Goal: Task Accomplishment & Management: Use online tool/utility

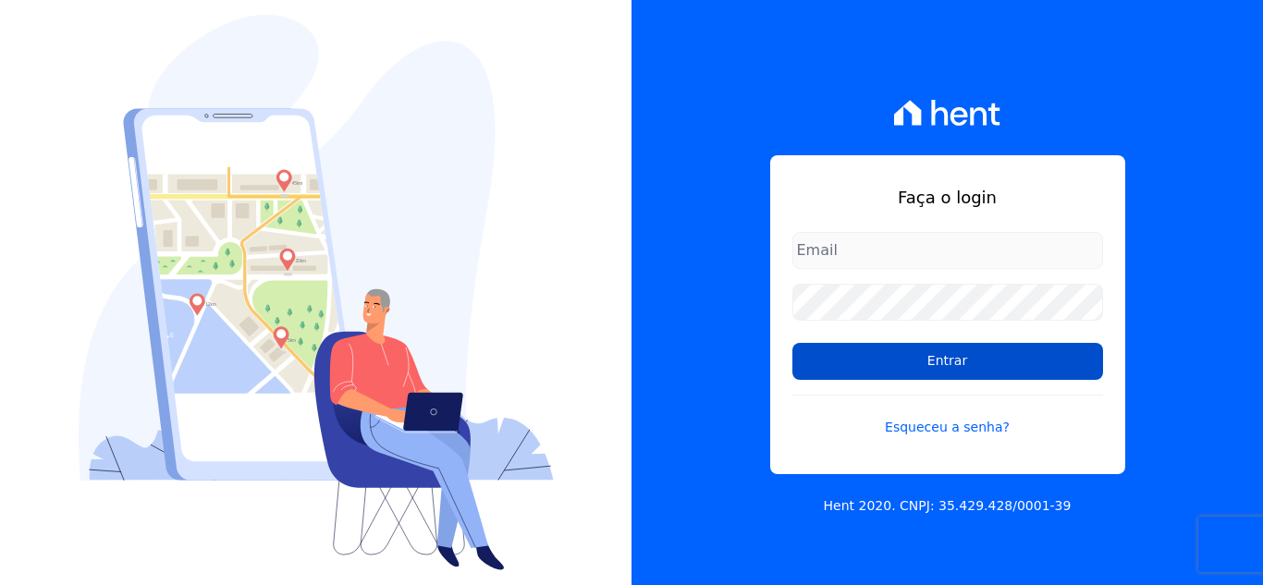
type input "[EMAIL_ADDRESS][DOMAIN_NAME]"
click at [840, 360] on input "Entrar" at bounding box center [947, 361] width 311 height 37
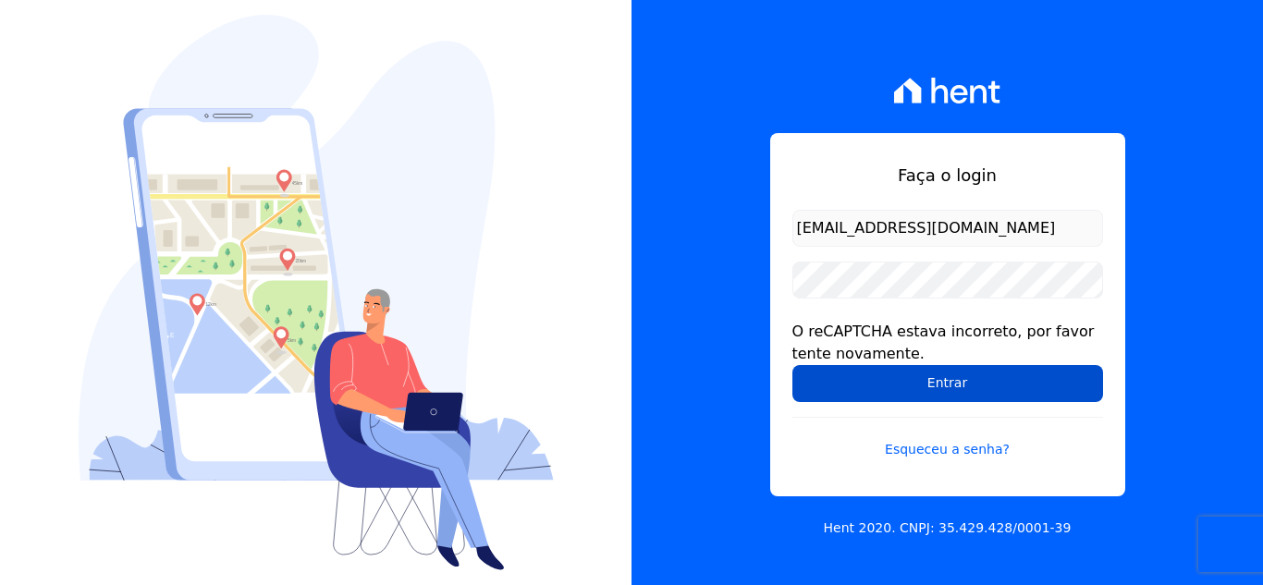
click at [896, 382] on input "Entrar" at bounding box center [947, 383] width 311 height 37
click at [914, 378] on input "Entrar" at bounding box center [947, 383] width 311 height 37
click at [812, 366] on input "Entrar" at bounding box center [947, 383] width 311 height 37
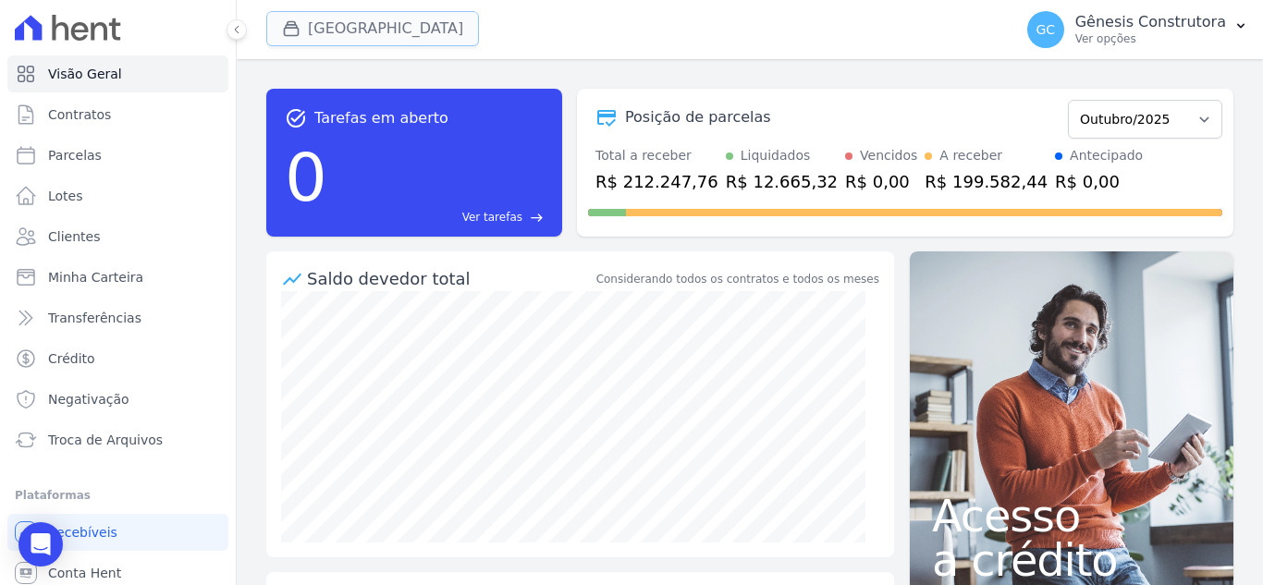
click at [368, 29] on button "[GEOGRAPHIC_DATA]" at bounding box center [372, 28] width 213 height 35
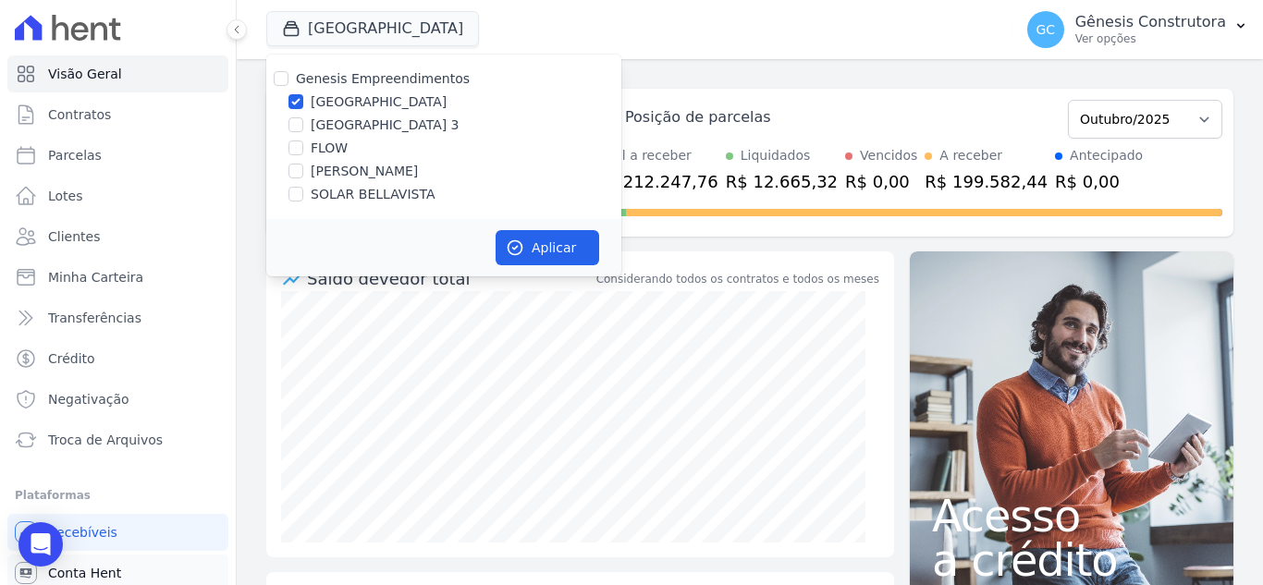
click at [115, 569] on span "Conta Hent" at bounding box center [84, 573] width 73 height 18
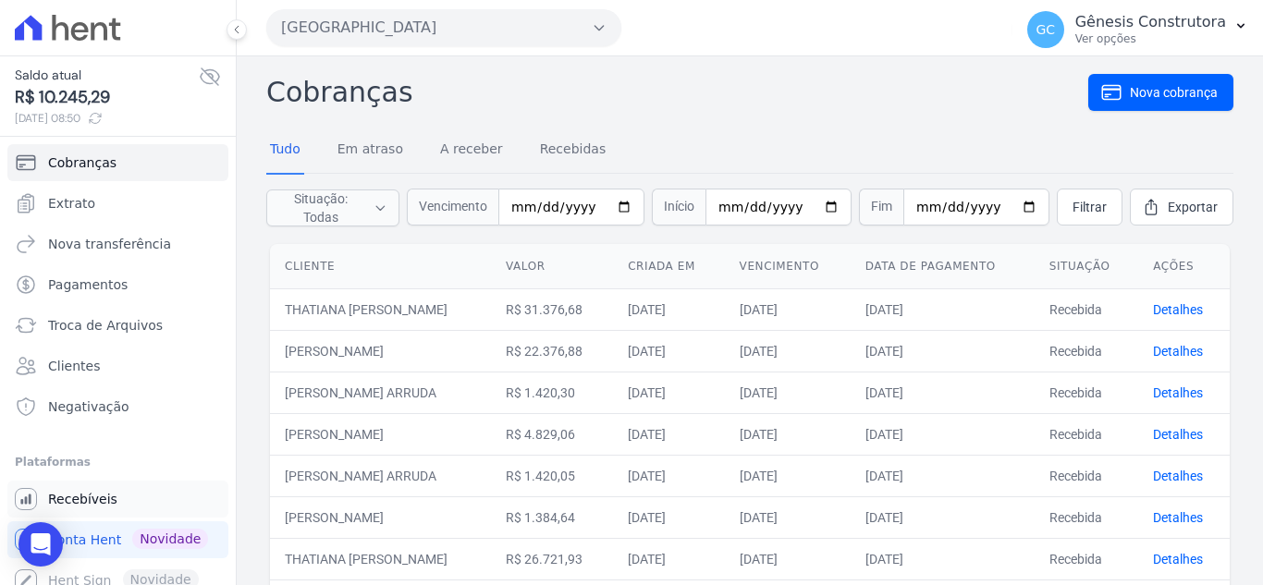
click at [124, 504] on link "Recebíveis" at bounding box center [117, 499] width 221 height 37
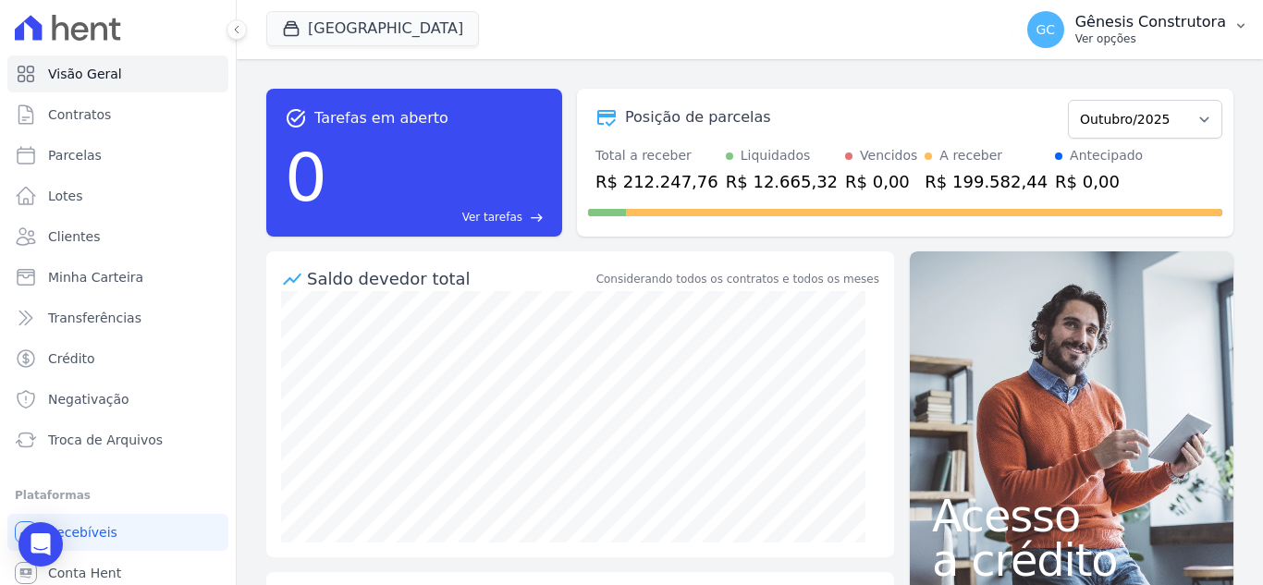
click at [1165, 39] on p "Ver opções" at bounding box center [1150, 38] width 151 height 15
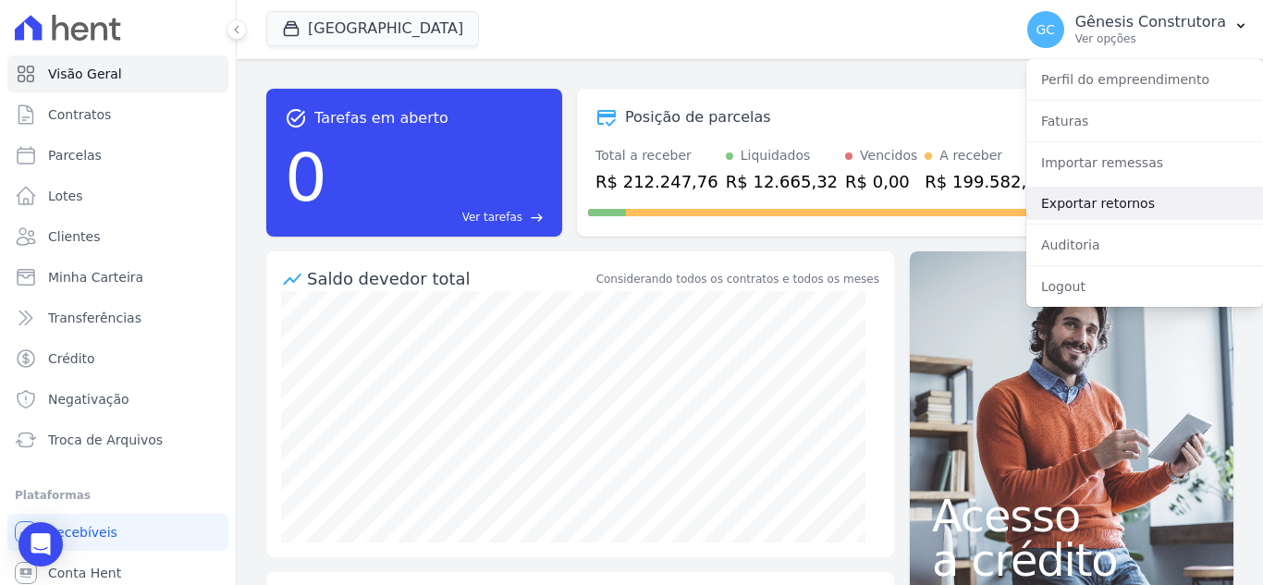
click at [1134, 204] on link "Exportar retornos" at bounding box center [1144, 203] width 237 height 33
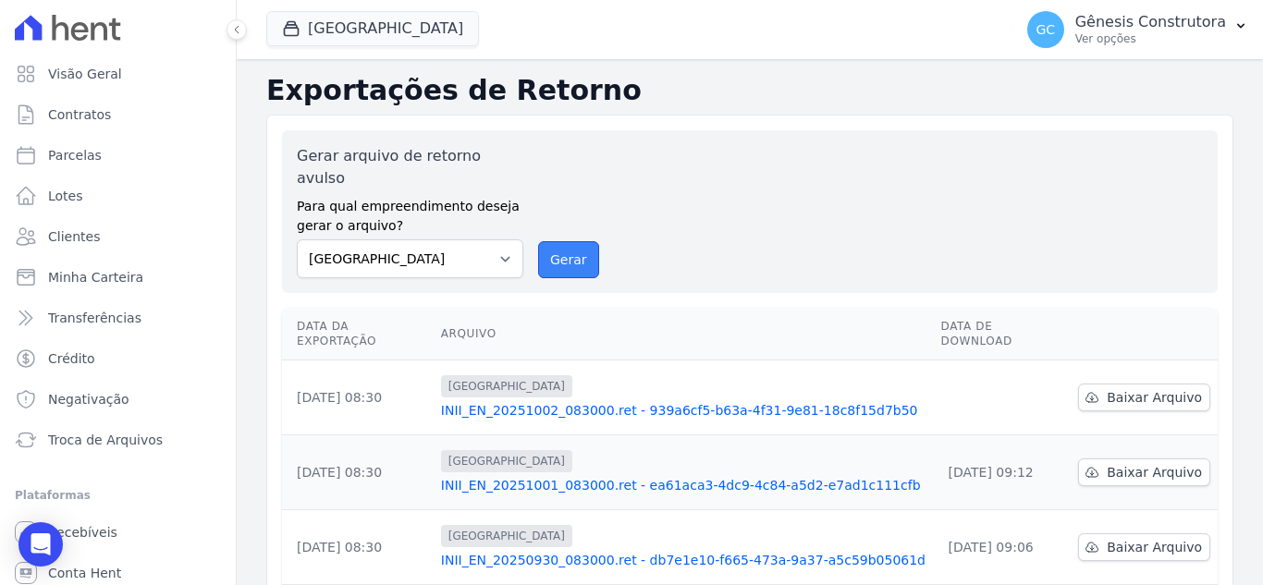
click at [555, 242] on button "Gerar" at bounding box center [568, 259] width 61 height 37
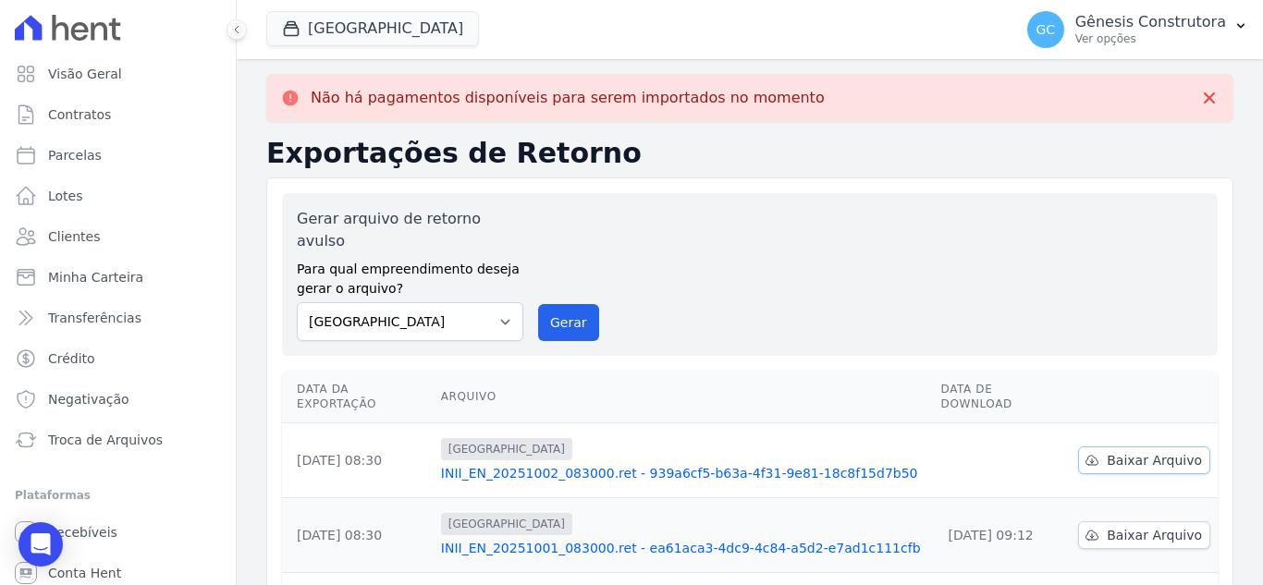
click at [1112, 451] on span "Baixar Arquivo" at bounding box center [1154, 460] width 95 height 18
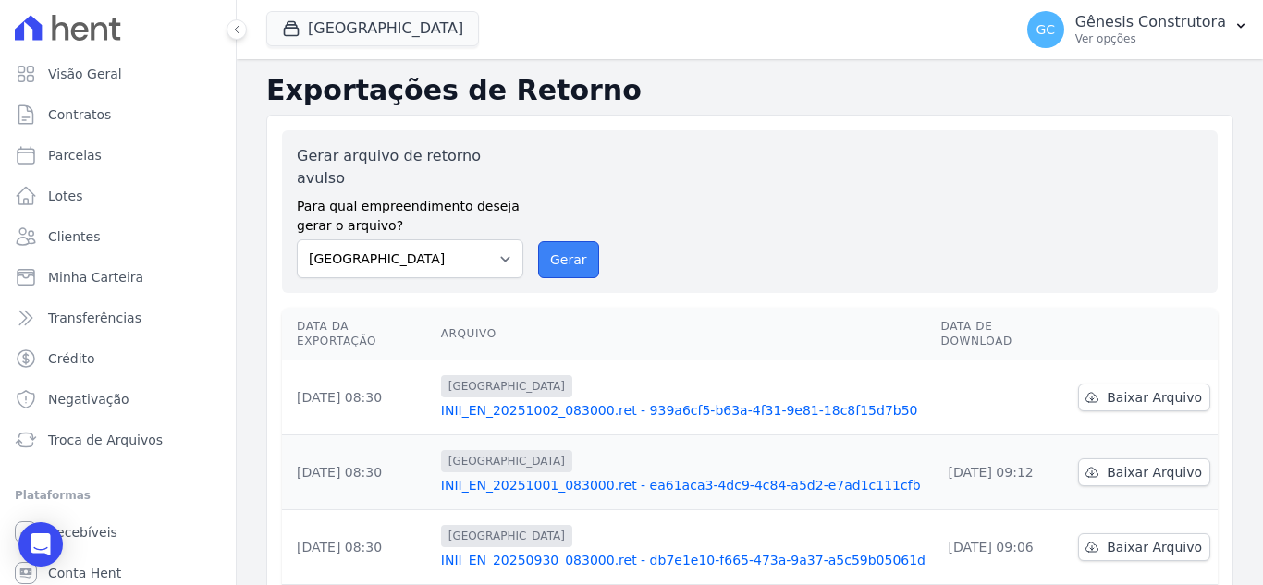
click at [545, 241] on button "Gerar" at bounding box center [568, 259] width 61 height 37
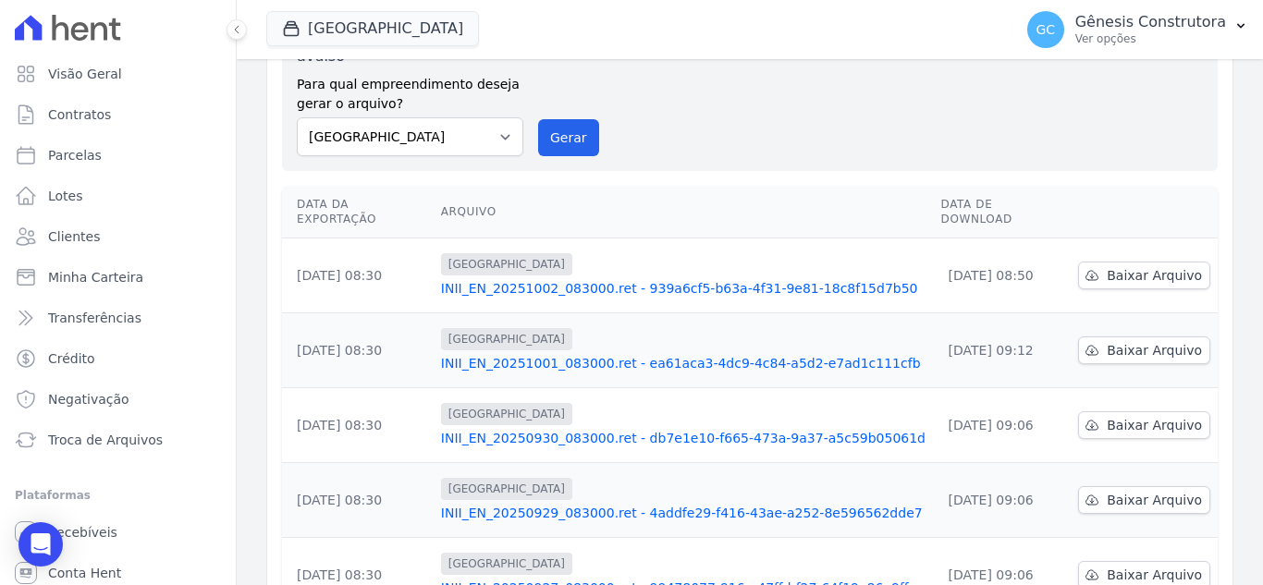
scroll to position [122, 0]
click at [322, 31] on button "[GEOGRAPHIC_DATA]" at bounding box center [372, 28] width 213 height 35
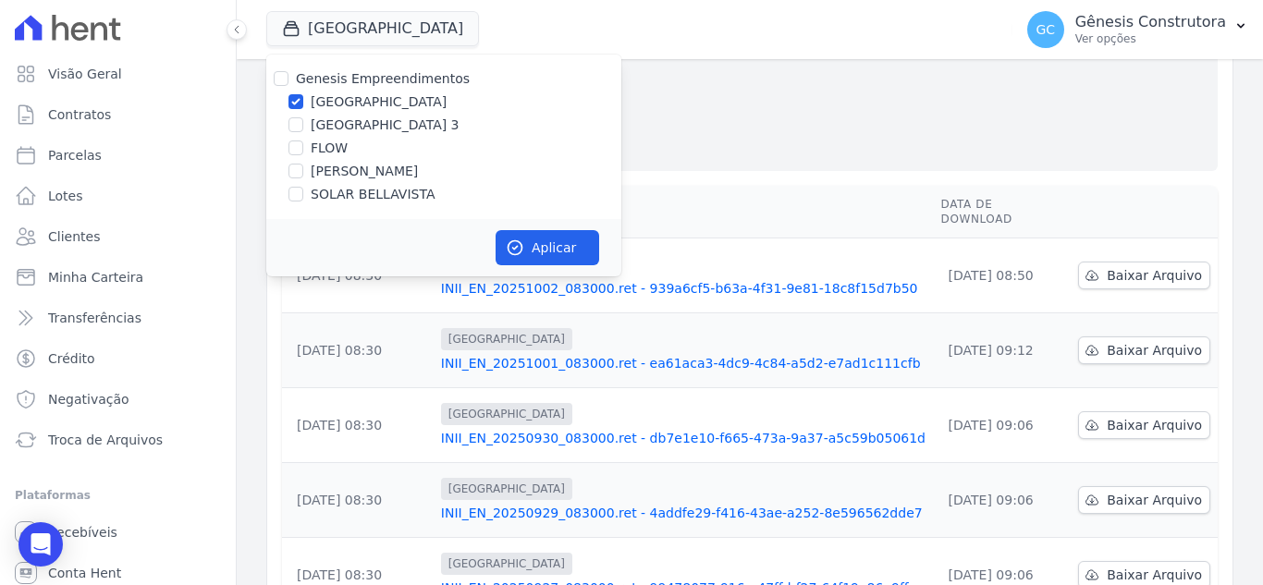
click at [353, 136] on div "Genesis Empreendimentos Estação Nogueira Estação Nogueira 3 FLOW HILDEGARDO DE …" at bounding box center [443, 137] width 355 height 165
click at [353, 128] on label "[GEOGRAPHIC_DATA] 3" at bounding box center [385, 125] width 149 height 19
click at [303, 128] on input "[GEOGRAPHIC_DATA] 3" at bounding box center [295, 124] width 15 height 15
checkbox input "true"
click at [355, 104] on label "[GEOGRAPHIC_DATA]" at bounding box center [379, 101] width 136 height 19
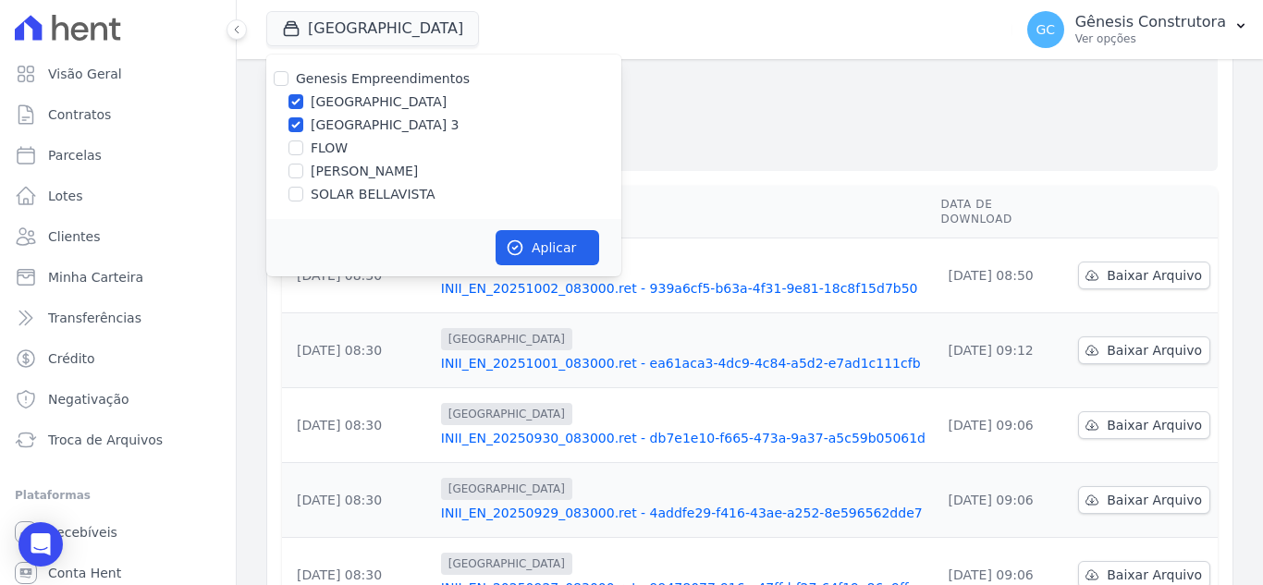
click at [303, 104] on input "[GEOGRAPHIC_DATA]" at bounding box center [295, 101] width 15 height 15
checkbox input "false"
click at [526, 231] on button "Aplicar" at bounding box center [548, 247] width 104 height 35
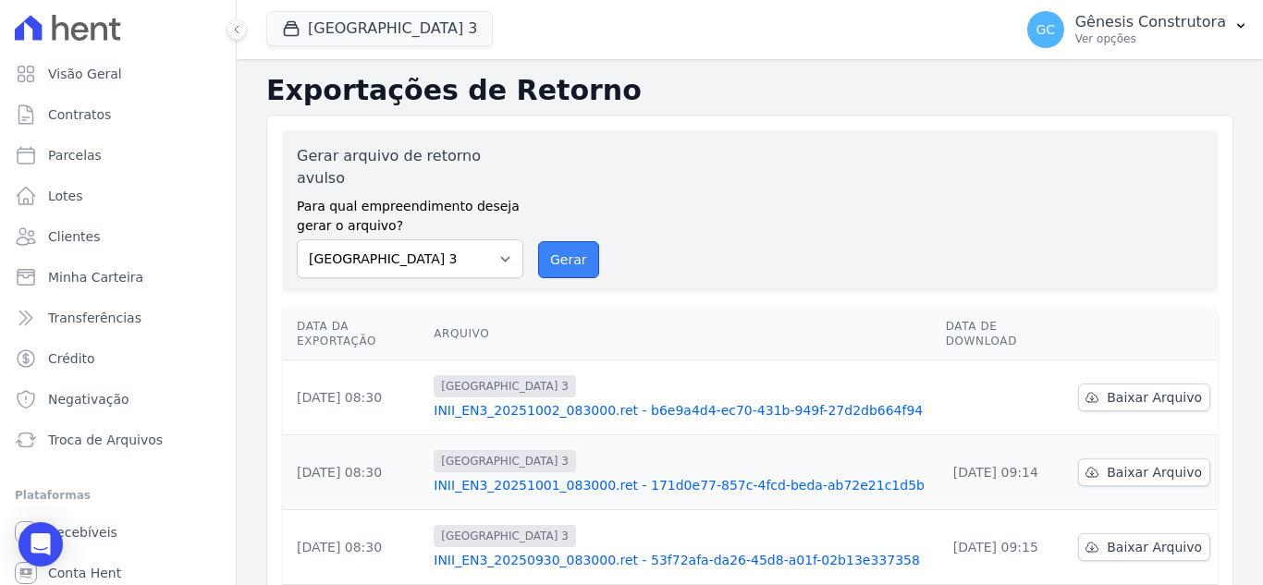
click at [572, 241] on button "Gerar" at bounding box center [568, 259] width 61 height 37
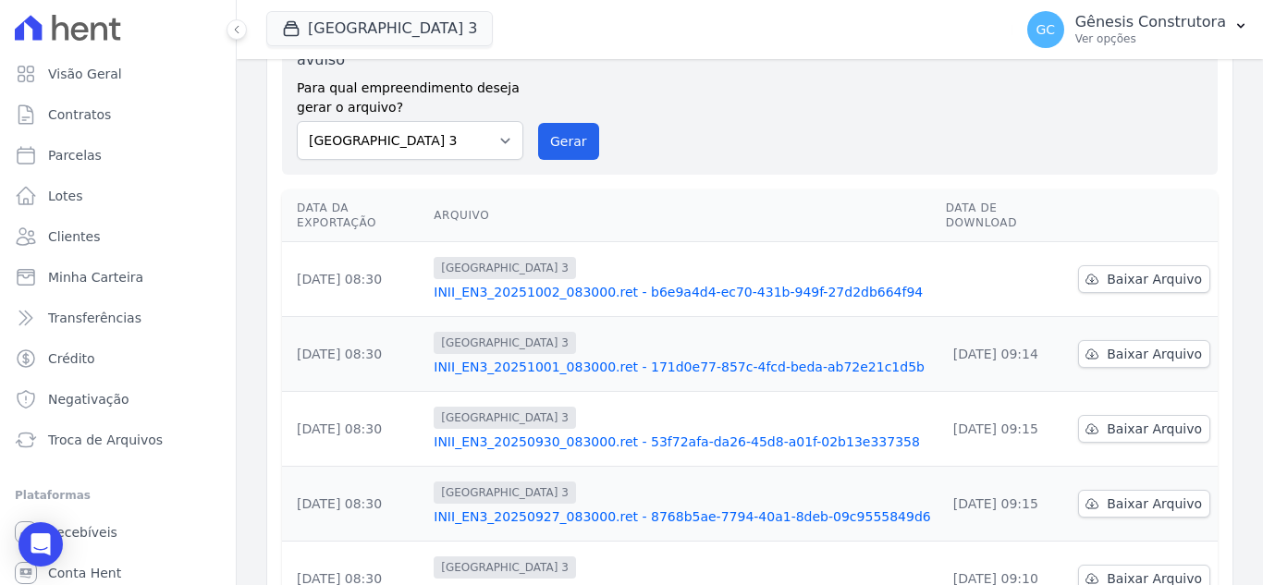
scroll to position [185, 0]
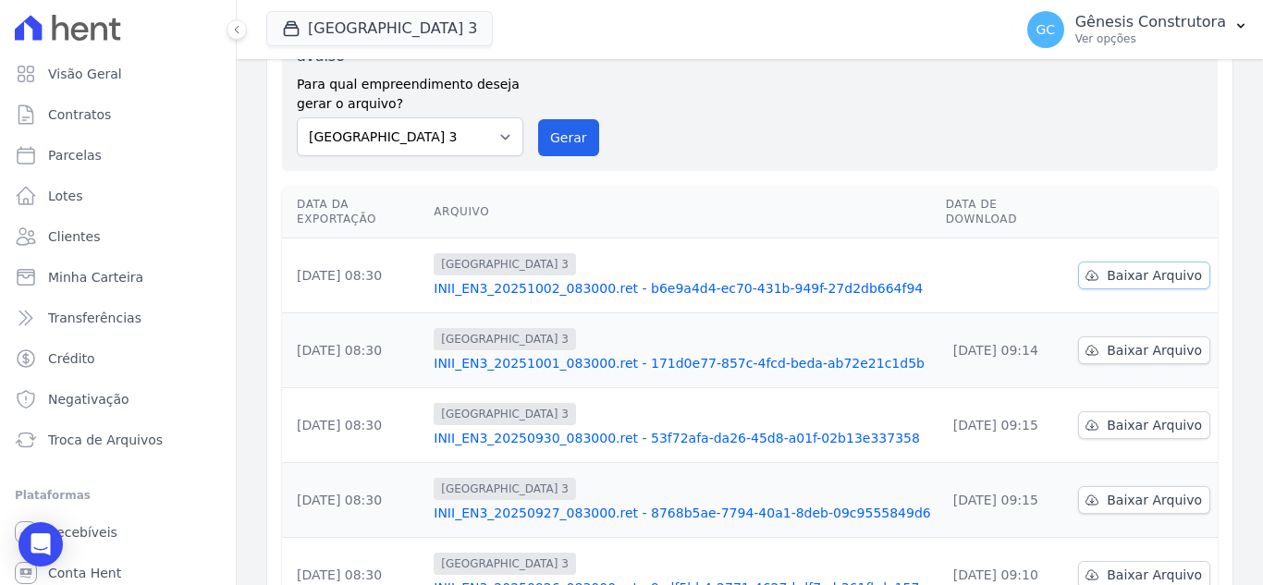
click at [1147, 266] on span "Baixar Arquivo" at bounding box center [1154, 275] width 95 height 18
click at [55, 541] on div "Open Intercom Messenger" at bounding box center [41, 544] width 49 height 49
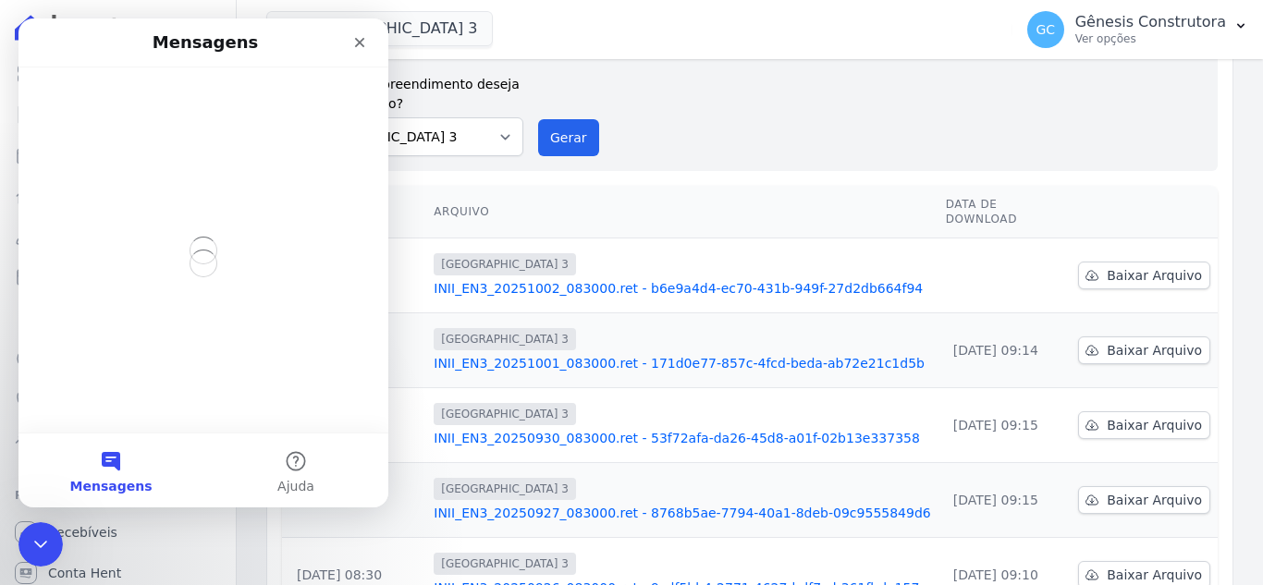
scroll to position [0, 0]
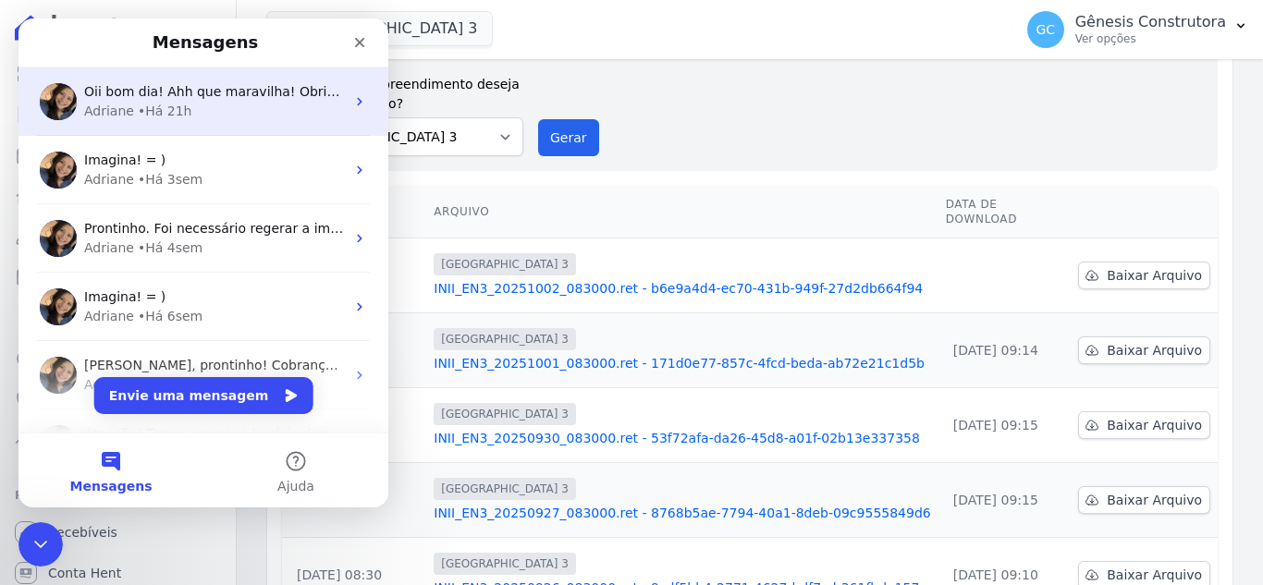
click at [237, 104] on div "Adriane • Há 21h" at bounding box center [214, 111] width 261 height 19
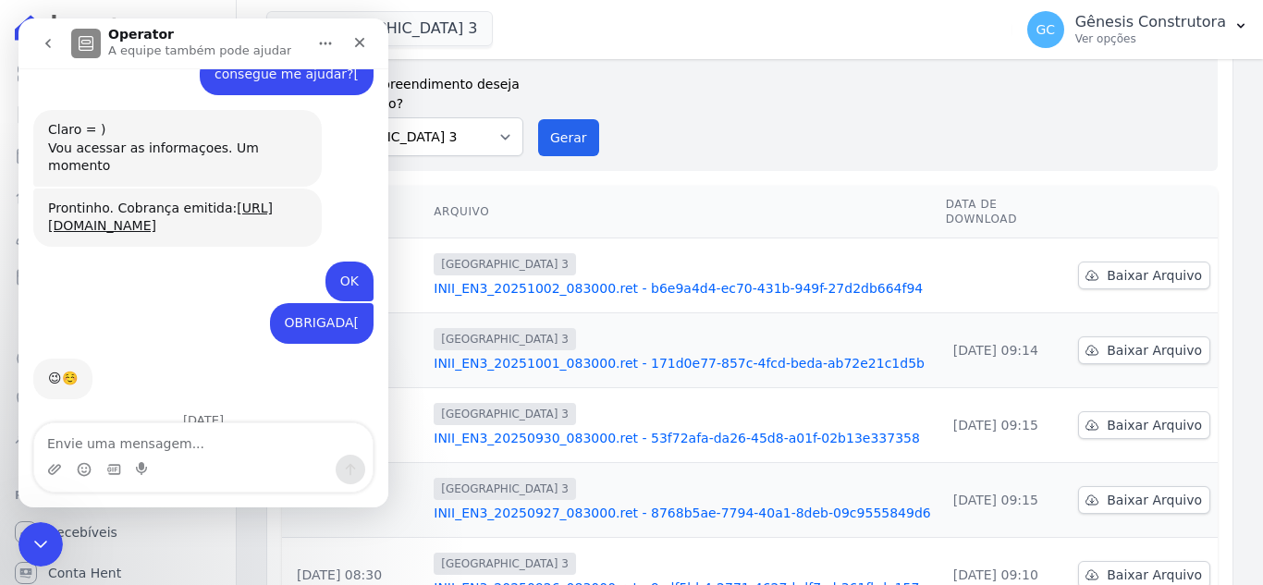
click at [173, 453] on textarea "Envie uma mensagem..." at bounding box center [203, 438] width 338 height 31
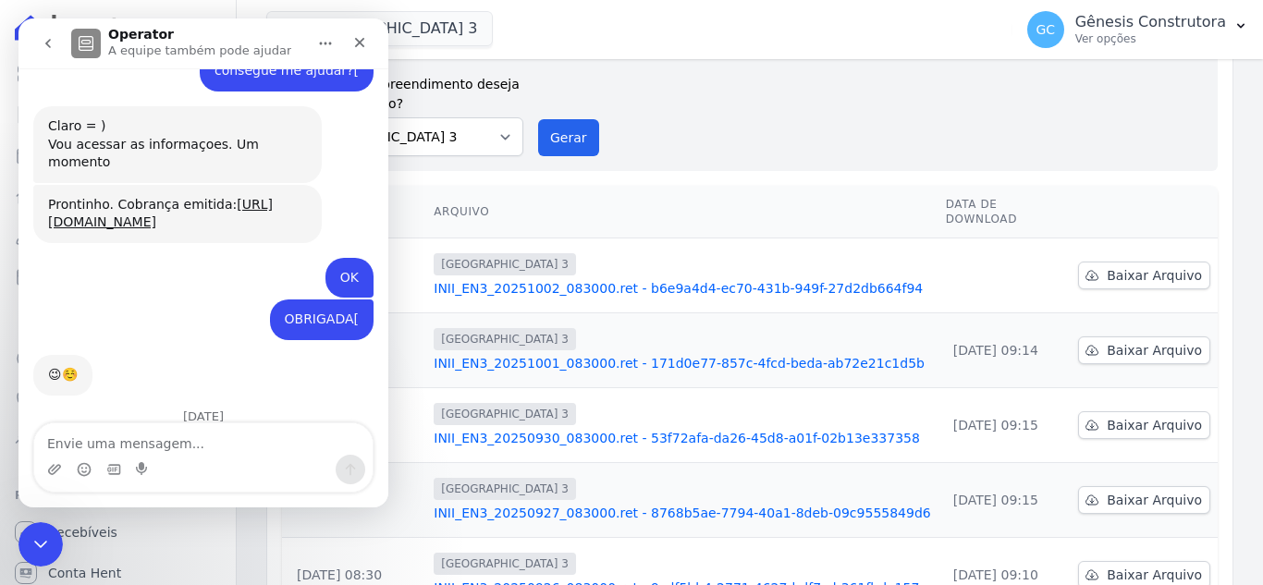
scroll to position [15235, 0]
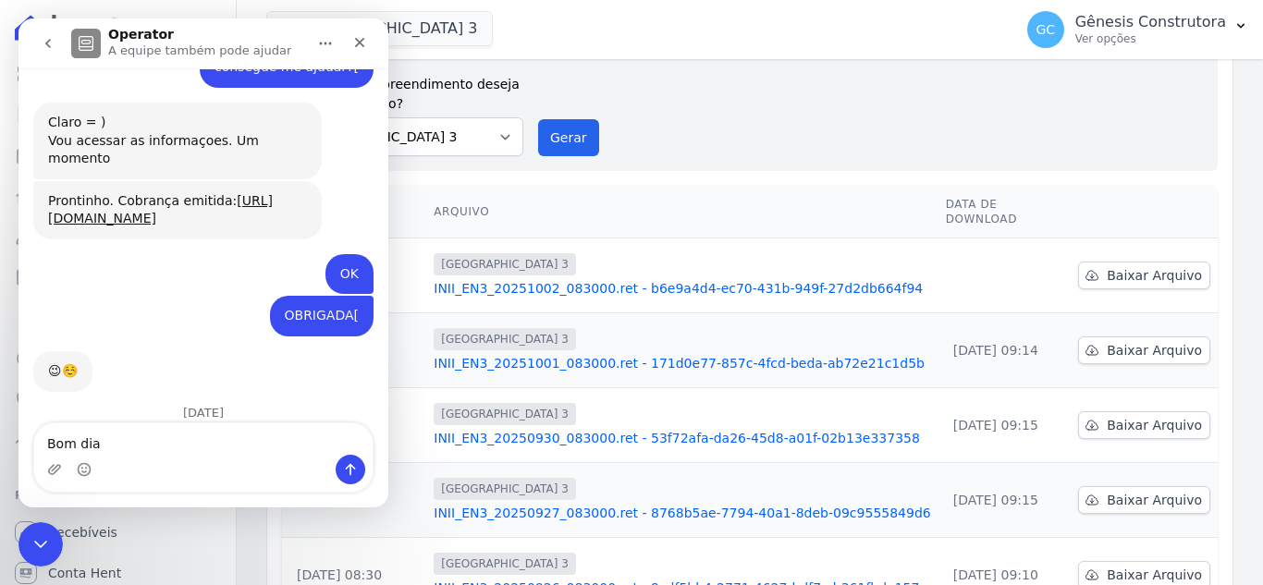
type textarea "Bom dia!"
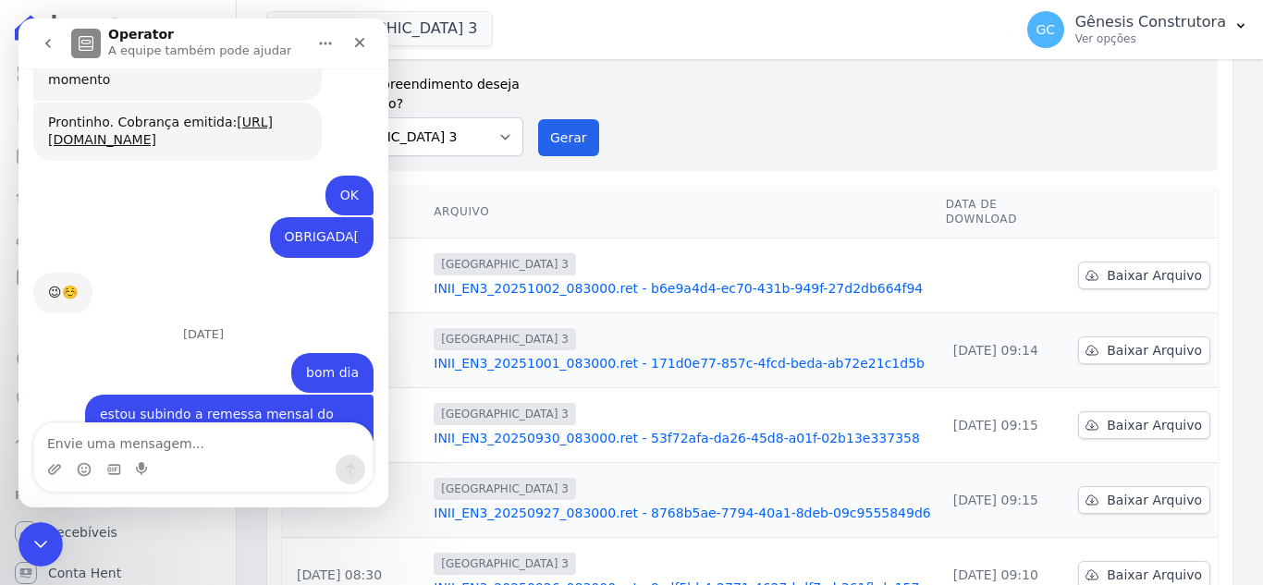
scroll to position [15315, 0]
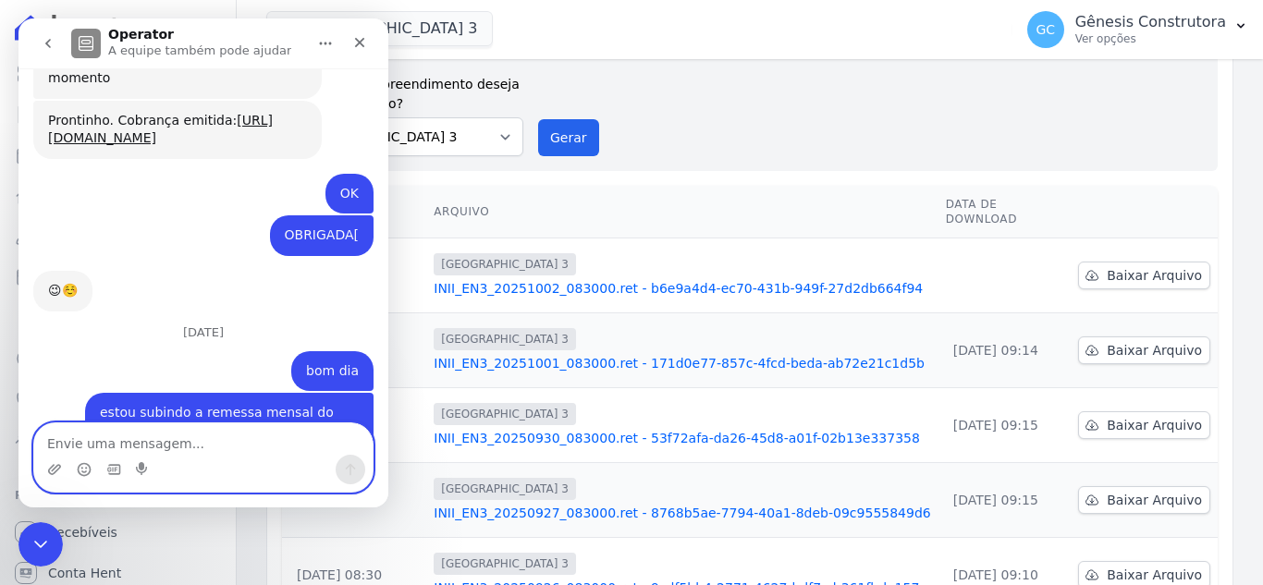
click at [165, 442] on textarea "Envie uma mensagem..." at bounding box center [203, 438] width 338 height 31
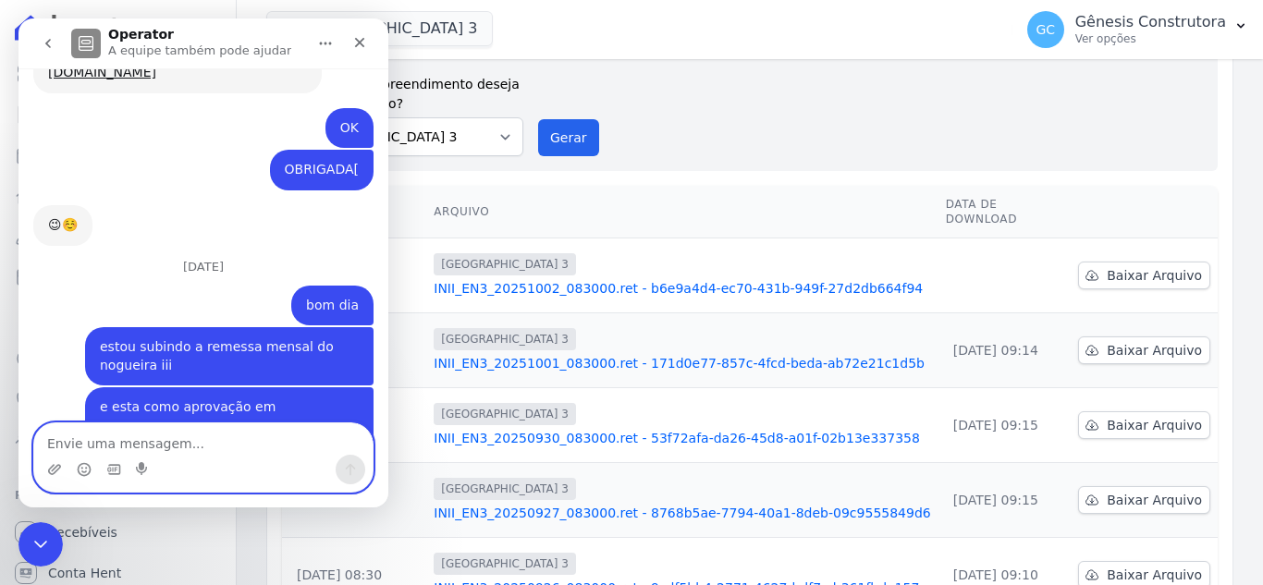
scroll to position [15373, 0]
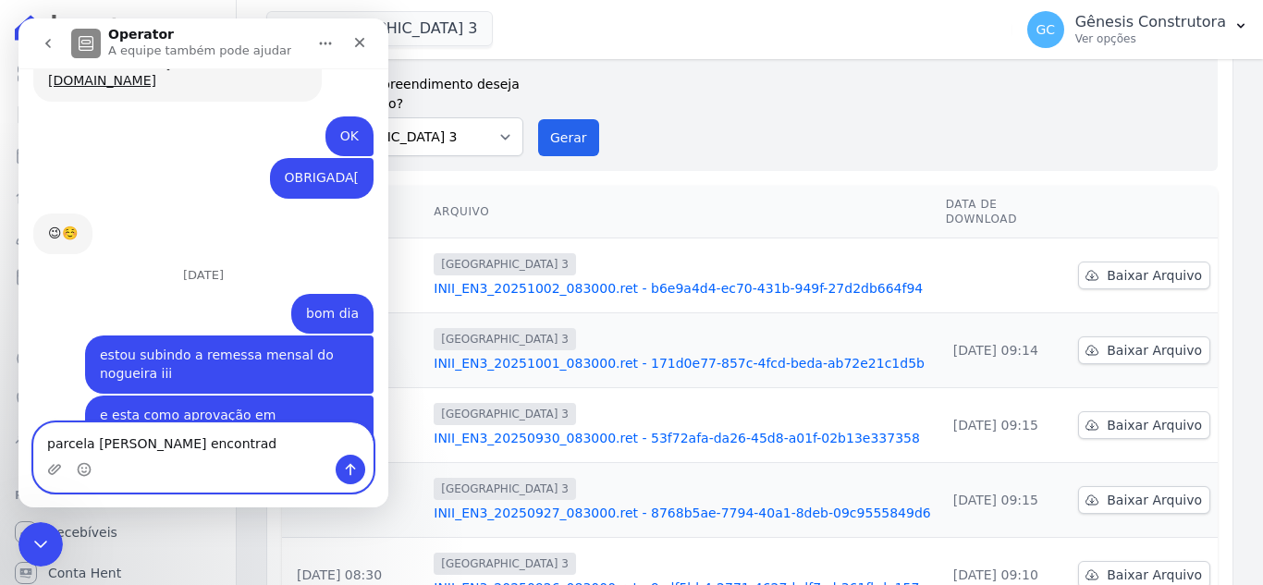
type textarea "parcela nao encontrada"
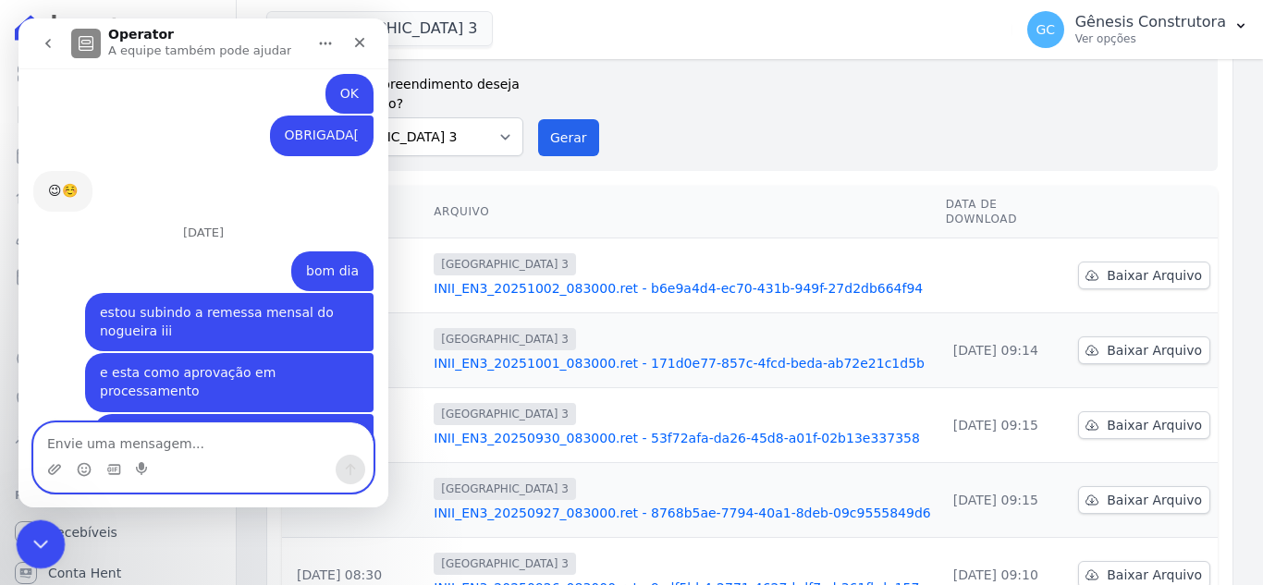
drag, startPoint x: 40, startPoint y: 532, endPoint x: 121, endPoint y: 1060, distance: 535.0
click at [41, 531] on icon "Encerramento do Messenger da Intercom" at bounding box center [38, 542] width 22 height 22
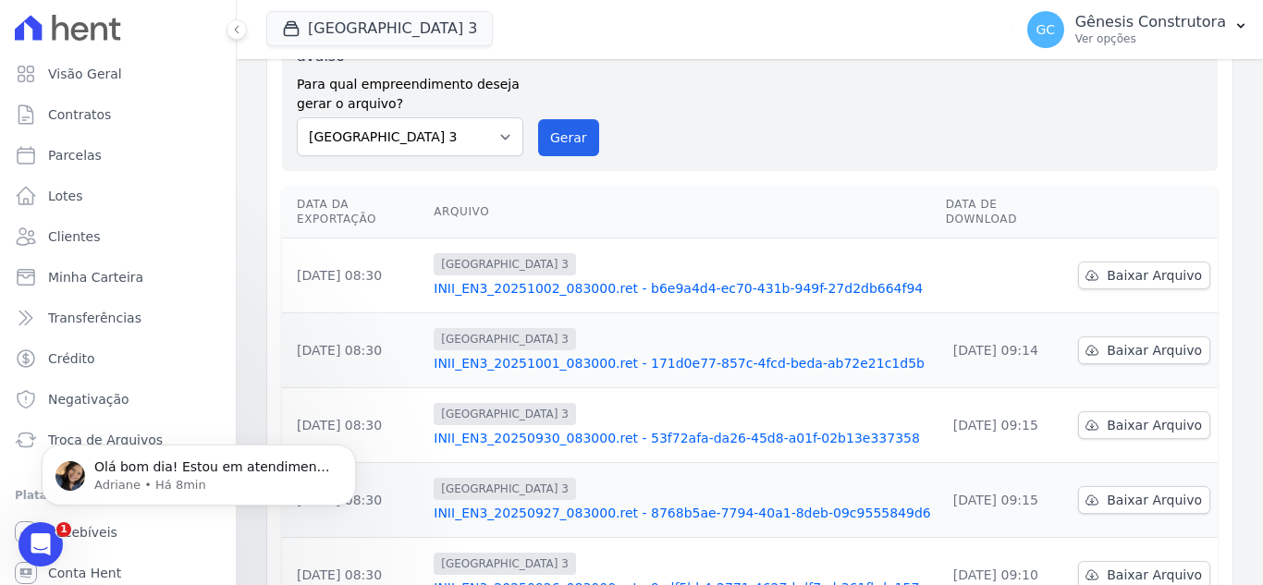
scroll to position [15645, 0]
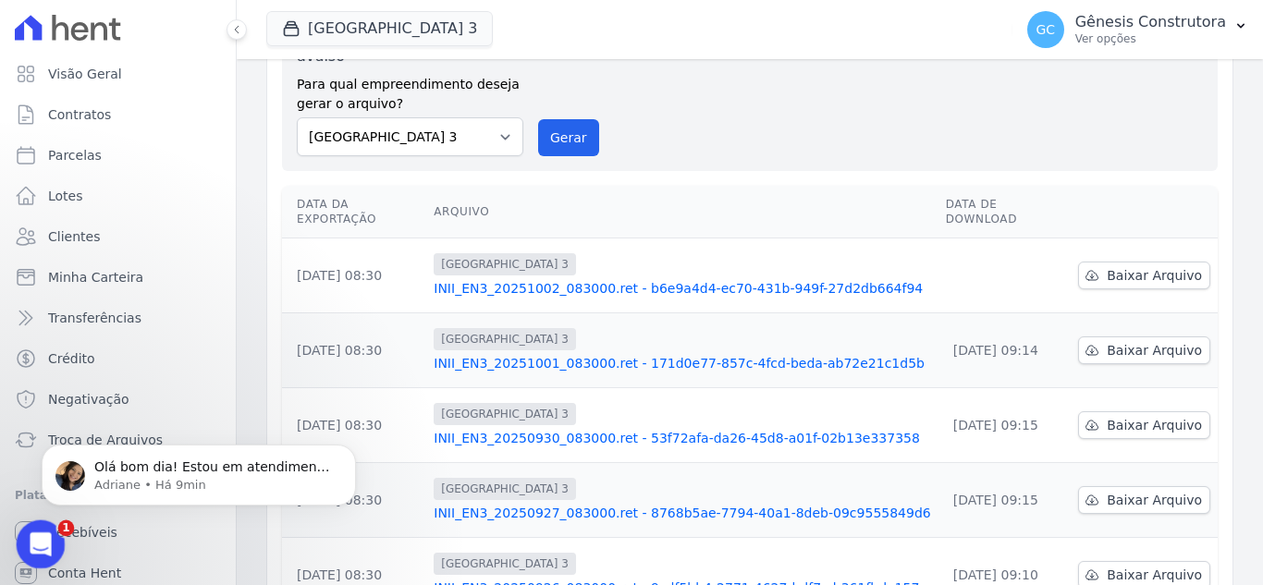
click at [40, 534] on icon "Abertura do Messenger da Intercom" at bounding box center [38, 542] width 31 height 31
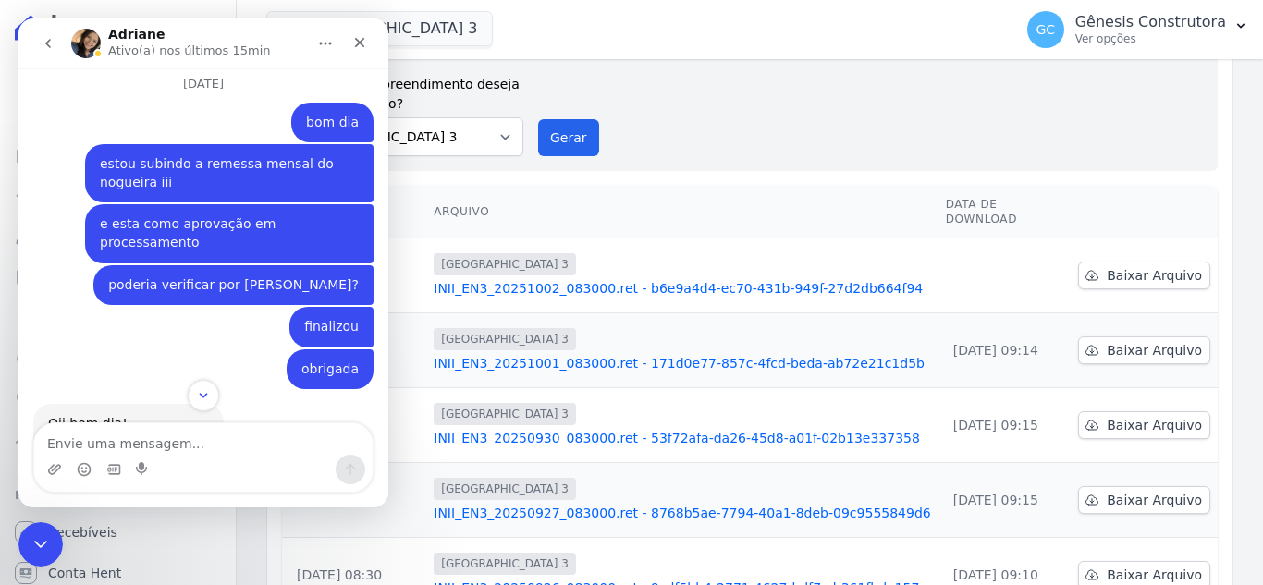
scroll to position [15675, 0]
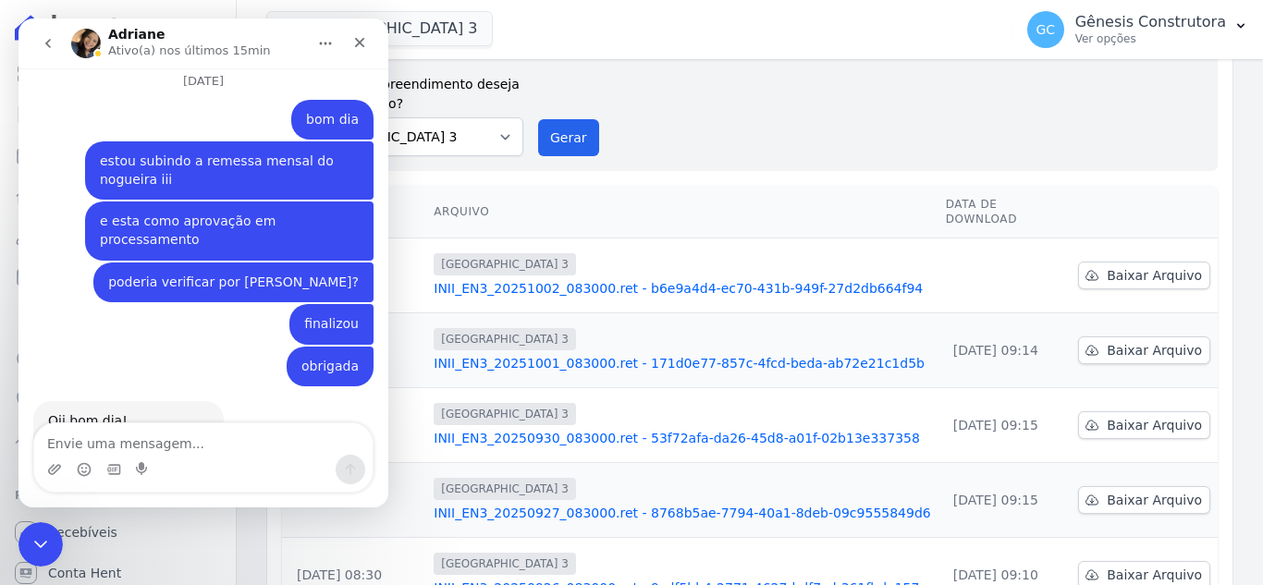
click at [191, 434] on textarea "Envie uma mensagem..." at bounding box center [203, 438] width 338 height 31
type textarea "n"
type textarea "Nogueira III"
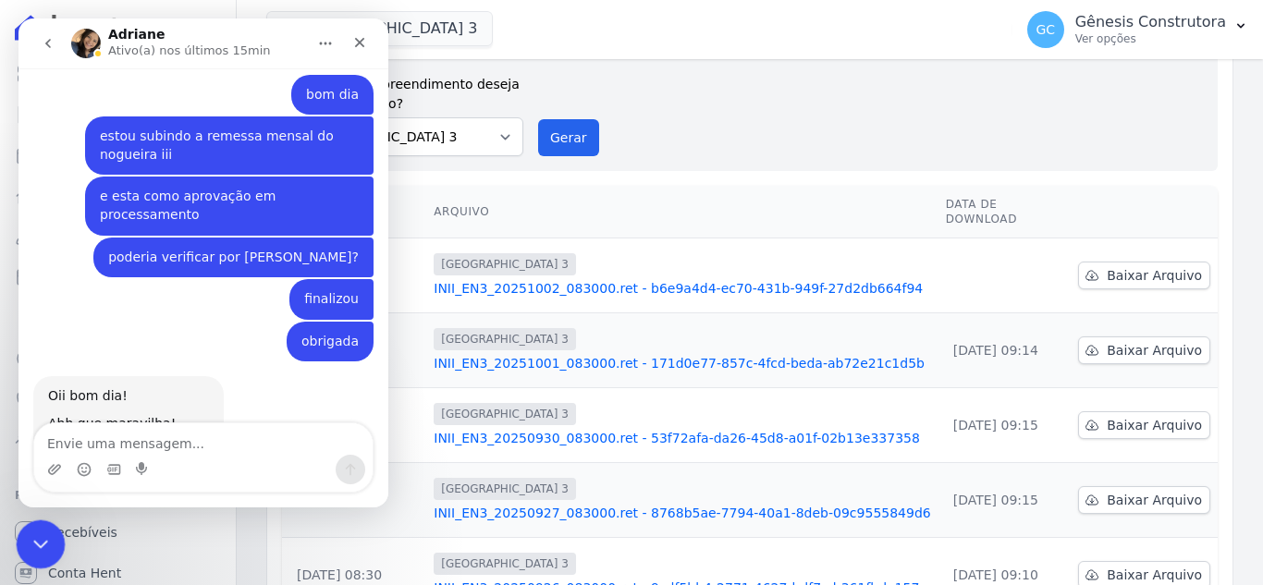
click at [34, 534] on icon "Encerramento do Messenger da Intercom" at bounding box center [38, 542] width 22 height 22
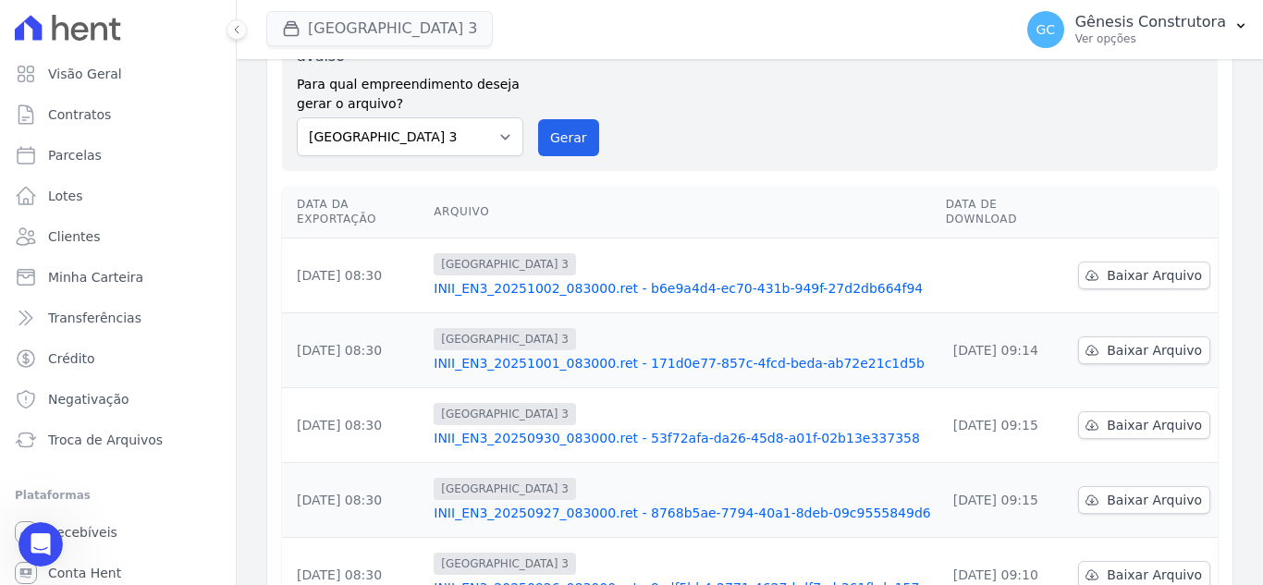
scroll to position [15743, 0]
click at [413, 38] on button "[GEOGRAPHIC_DATA] 3" at bounding box center [379, 28] width 226 height 35
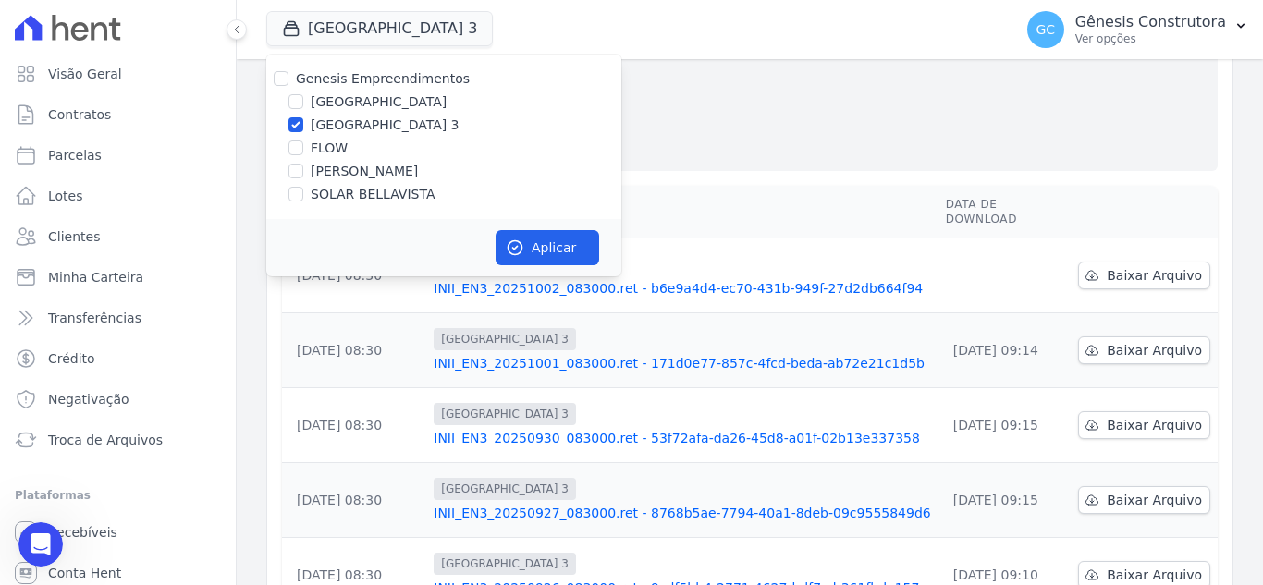
click at [326, 144] on label "FLOW" at bounding box center [329, 148] width 37 height 19
click at [303, 144] on input "FLOW" at bounding box center [295, 148] width 15 height 15
checkbox input "true"
click at [318, 123] on label "[GEOGRAPHIC_DATA] 3" at bounding box center [385, 125] width 149 height 19
click at [303, 123] on input "[GEOGRAPHIC_DATA] 3" at bounding box center [295, 124] width 15 height 15
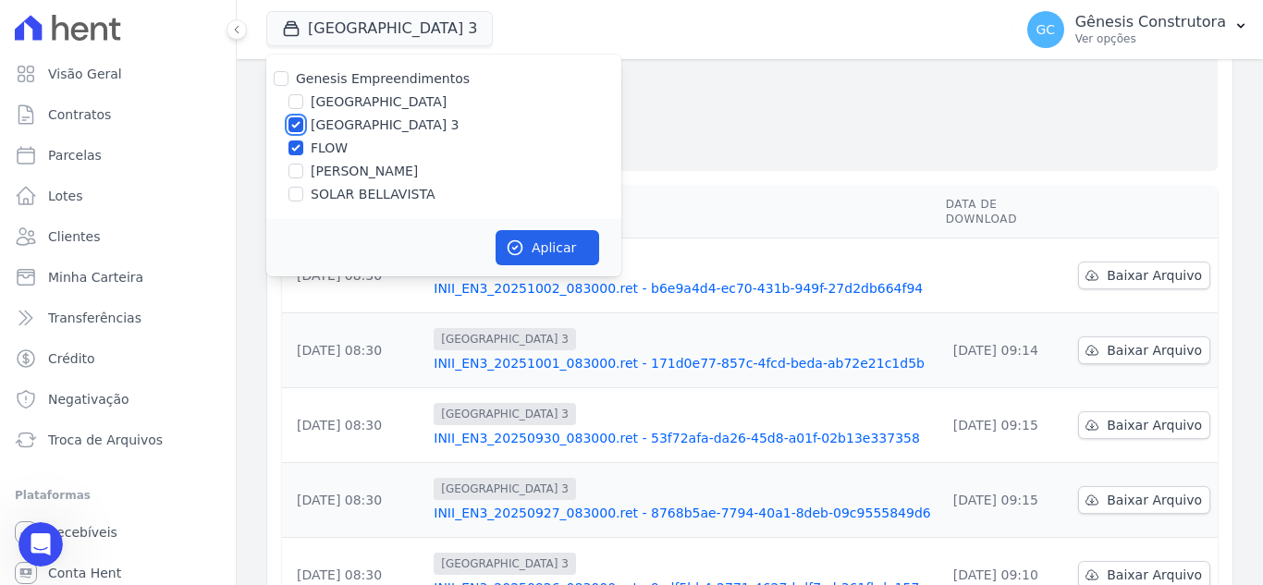
checkbox input "false"
click at [520, 252] on icon "button" at bounding box center [515, 248] width 14 height 14
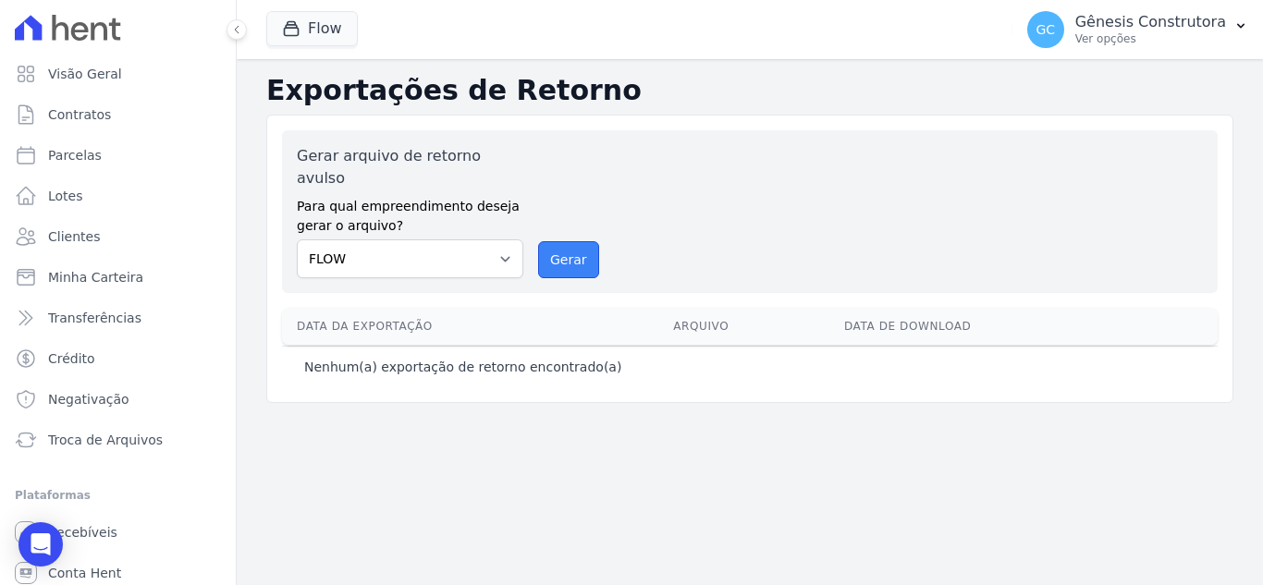
click at [576, 245] on button "Gerar" at bounding box center [568, 259] width 61 height 37
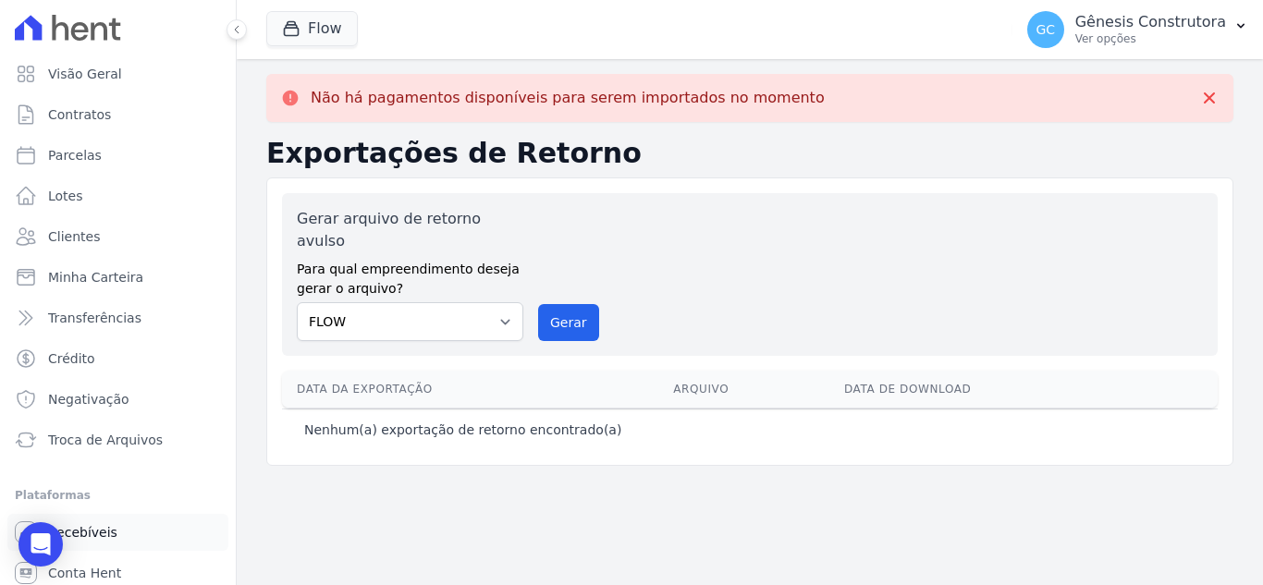
click at [139, 537] on link "Recebíveis" at bounding box center [117, 532] width 221 height 37
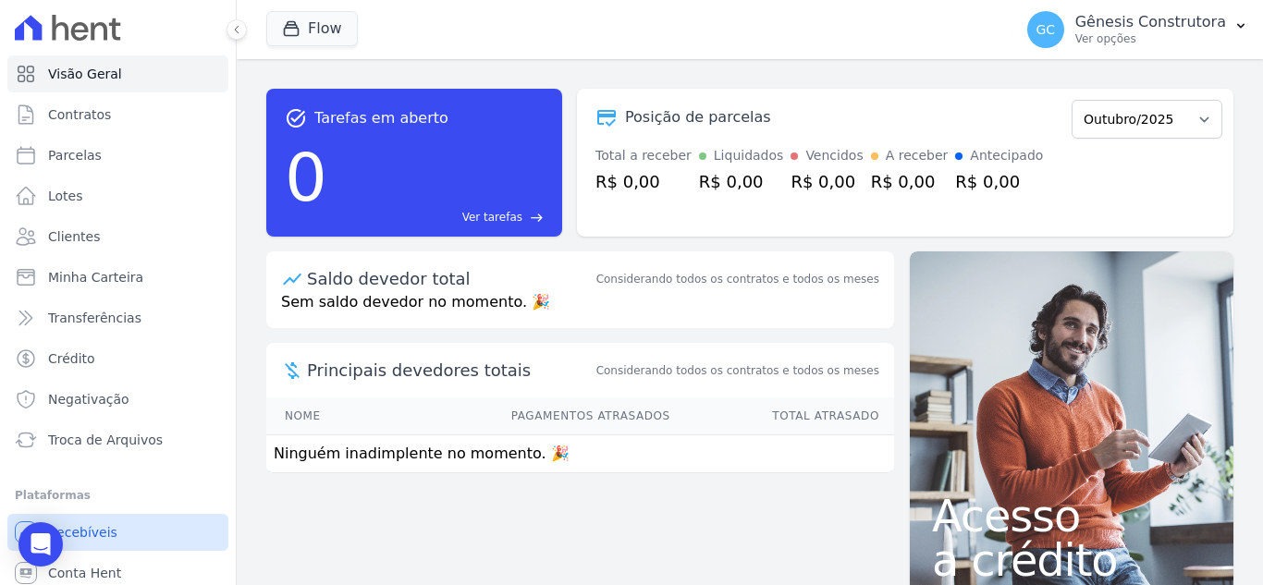
click at [120, 526] on link "Recebíveis" at bounding box center [117, 532] width 221 height 37
click at [142, 449] on link "Troca de Arquivos" at bounding box center [117, 440] width 221 height 37
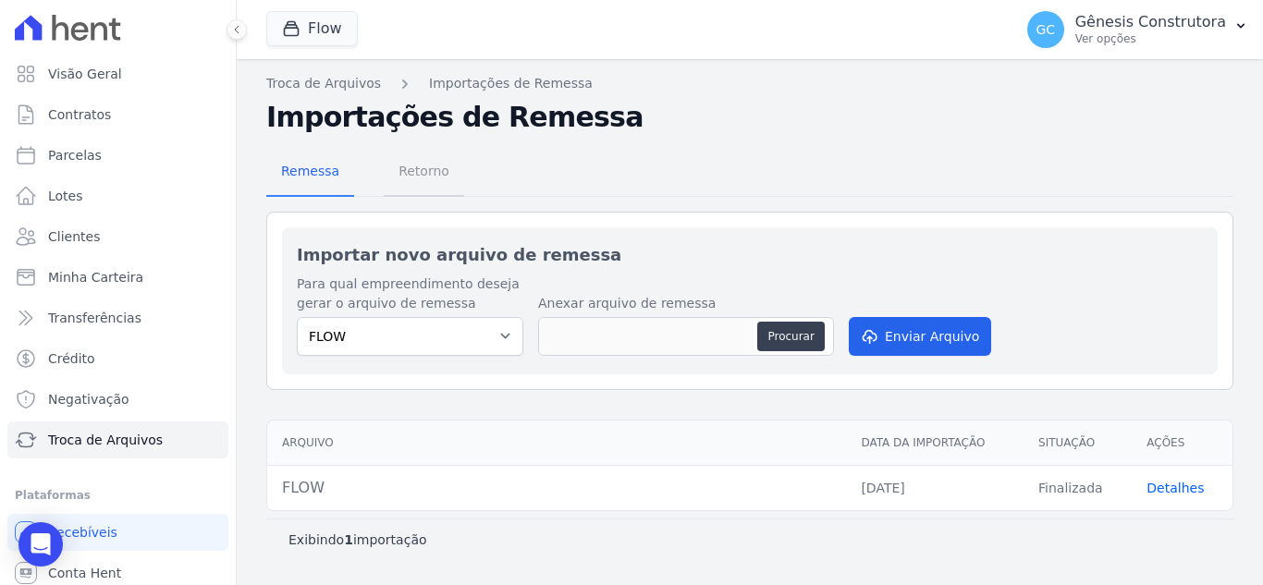
click at [413, 168] on span "Retorno" at bounding box center [423, 171] width 73 height 37
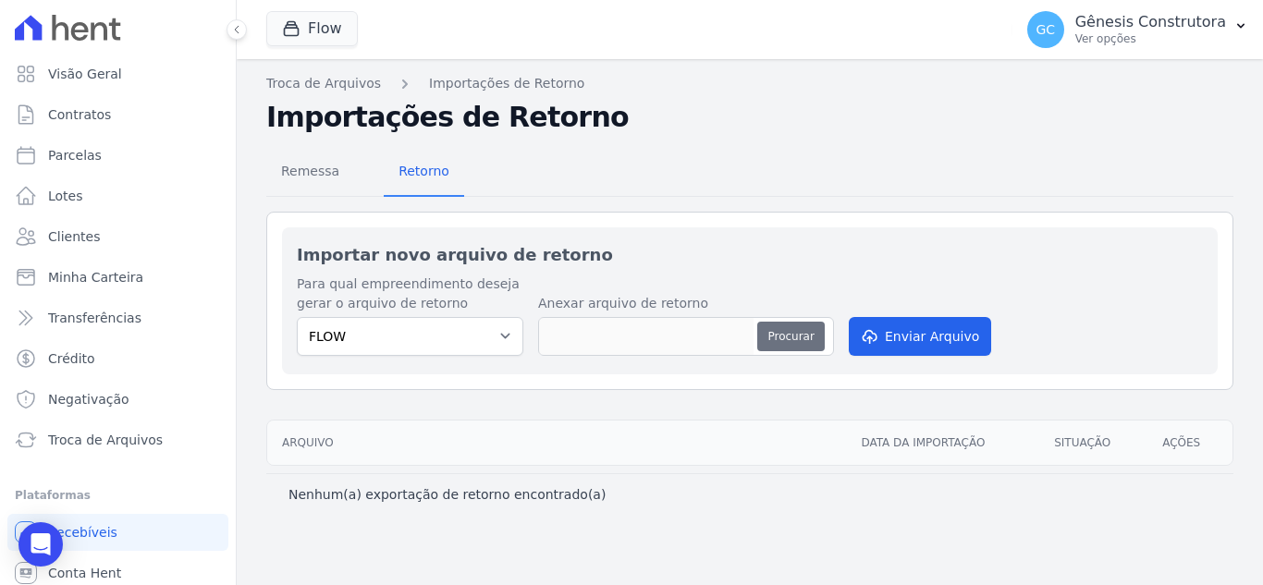
click at [793, 337] on button "Procurar" at bounding box center [790, 337] width 67 height 30
type input "GCB.C4R9B4.RETORNO.202510011044020867.000065.01102025.RET"
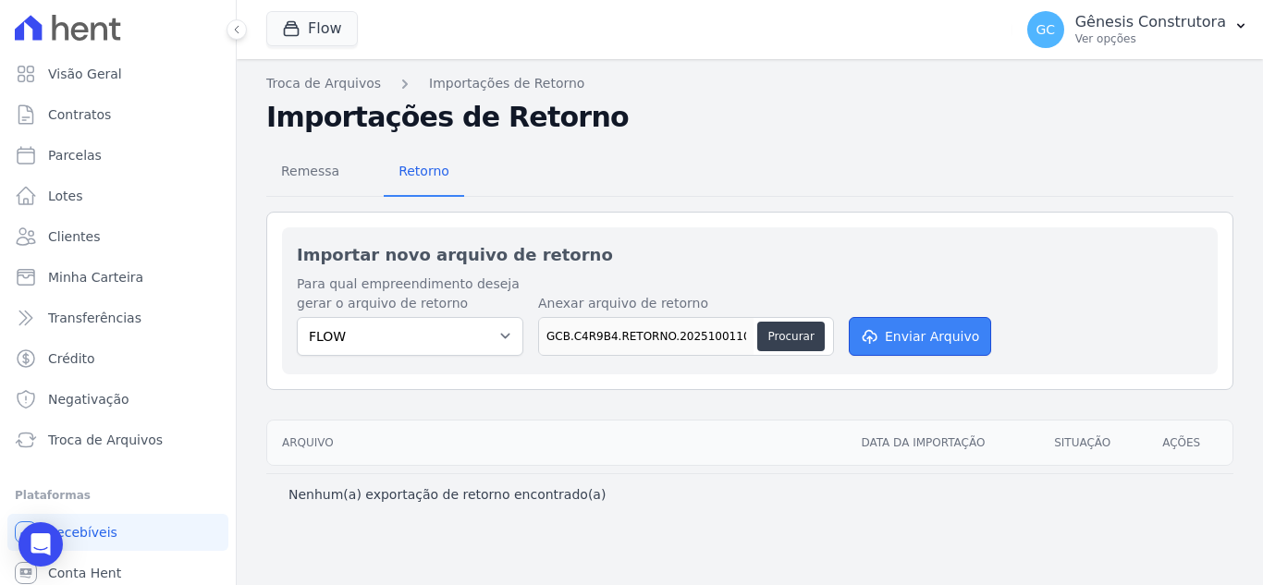
click at [969, 326] on button "Enviar Arquivo" at bounding box center [920, 336] width 142 height 39
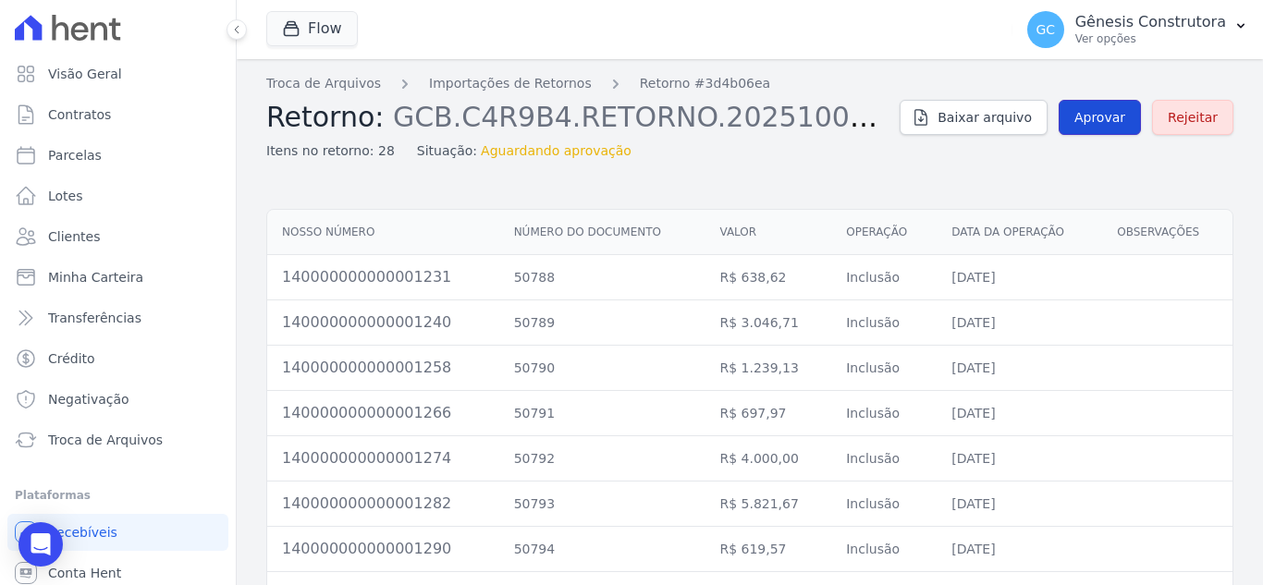
click at [1083, 112] on span "Aprovar" at bounding box center [1099, 117] width 51 height 18
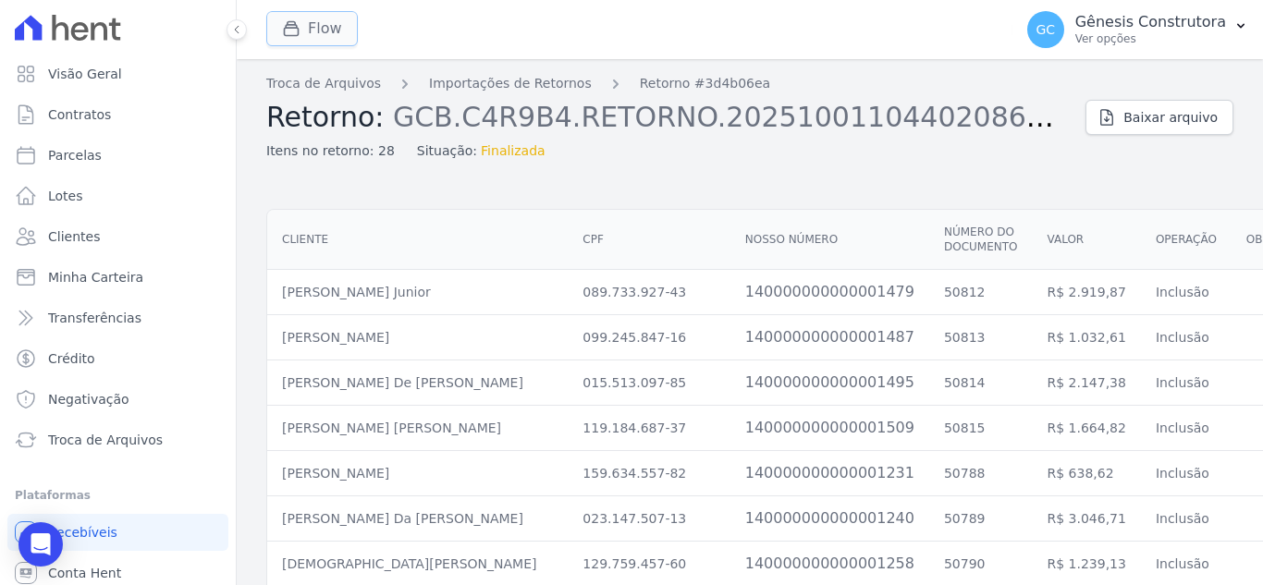
click at [335, 26] on button "Flow" at bounding box center [312, 28] width 92 height 35
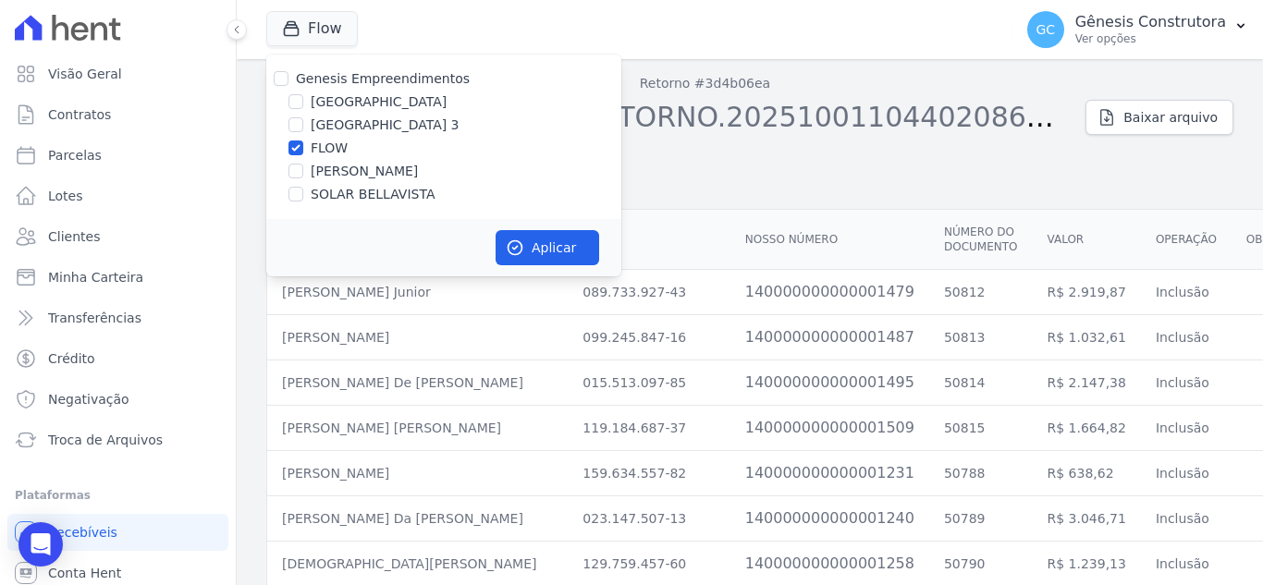
click at [365, 168] on label "[PERSON_NAME]" at bounding box center [364, 171] width 107 height 19
click at [303, 168] on input "[PERSON_NAME]" at bounding box center [295, 171] width 15 height 15
checkbox input "true"
click at [330, 150] on label "FLOW" at bounding box center [329, 148] width 37 height 19
click at [303, 150] on input "FLOW" at bounding box center [295, 148] width 15 height 15
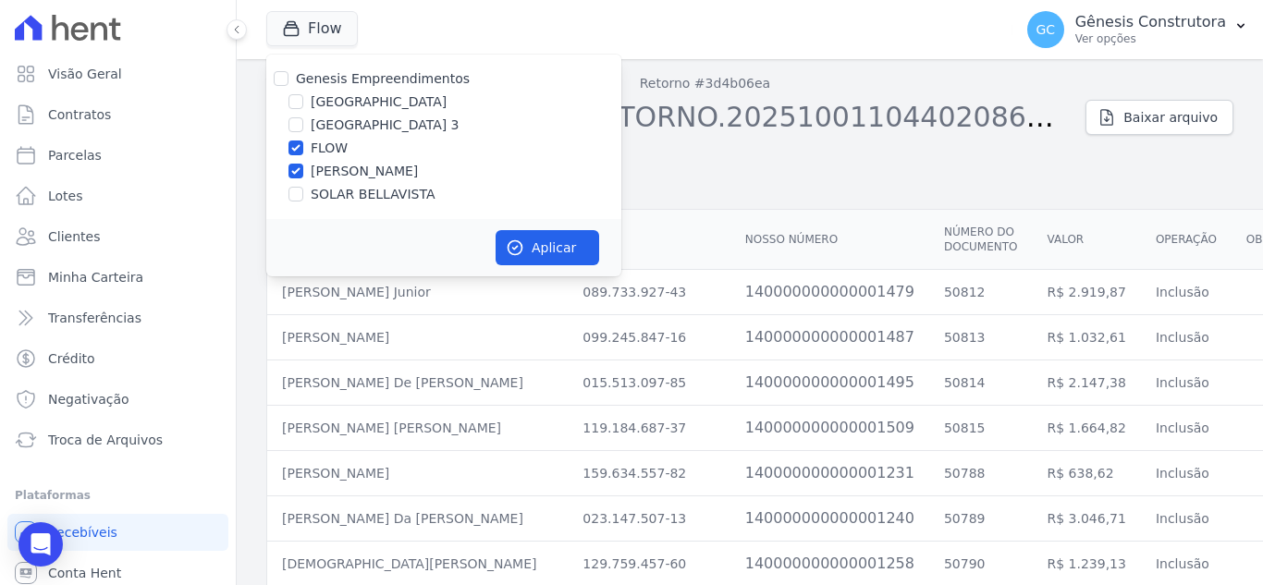
checkbox input "false"
click at [556, 253] on button "Aplicar" at bounding box center [548, 247] width 104 height 35
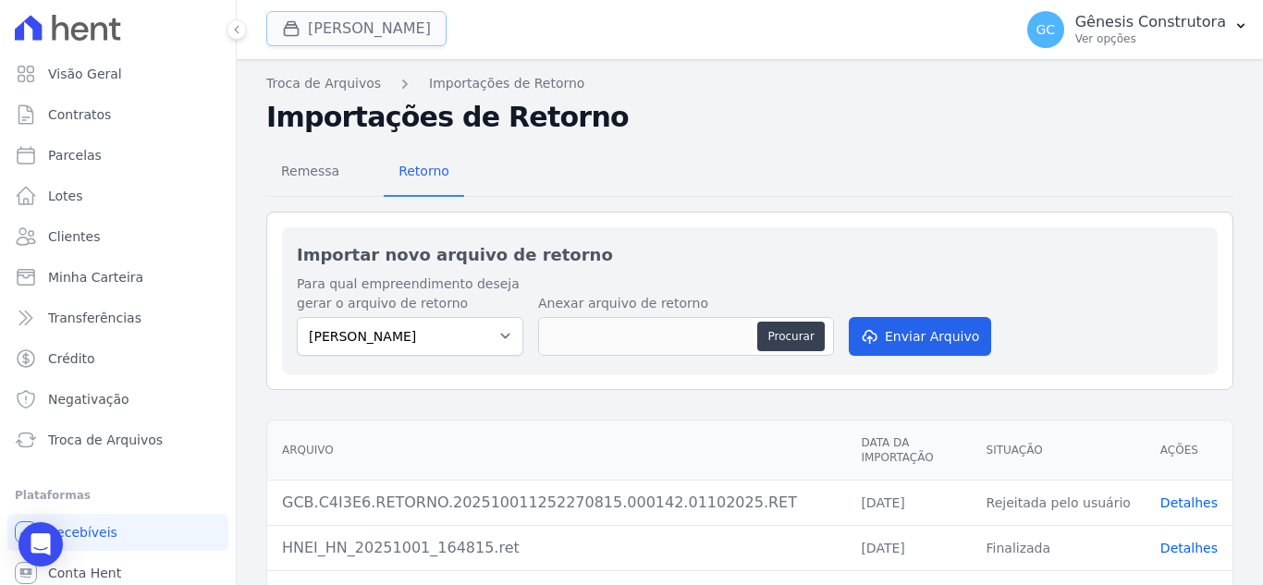
click at [376, 40] on button "[PERSON_NAME]" at bounding box center [356, 28] width 180 height 35
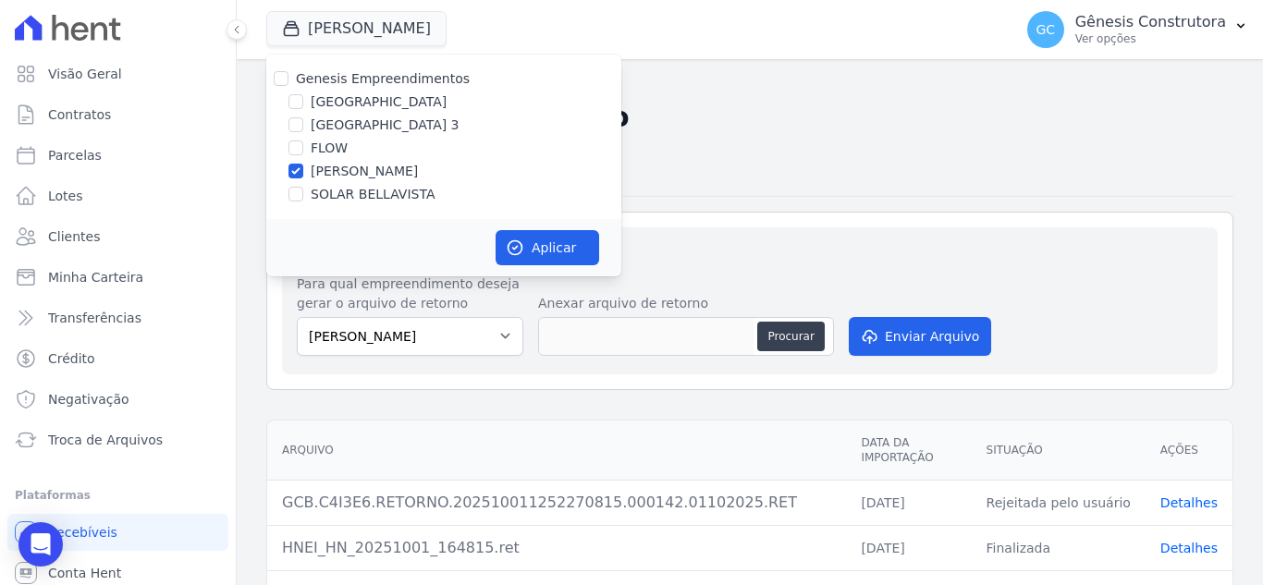
click at [337, 189] on label "SOLAR BELLAVISTA" at bounding box center [373, 194] width 124 height 19
click at [303, 189] on input "SOLAR BELLAVISTA" at bounding box center [295, 194] width 15 height 15
checkbox input "true"
click at [332, 173] on label "[PERSON_NAME]" at bounding box center [364, 171] width 107 height 19
click at [303, 173] on input "[PERSON_NAME]" at bounding box center [295, 171] width 15 height 15
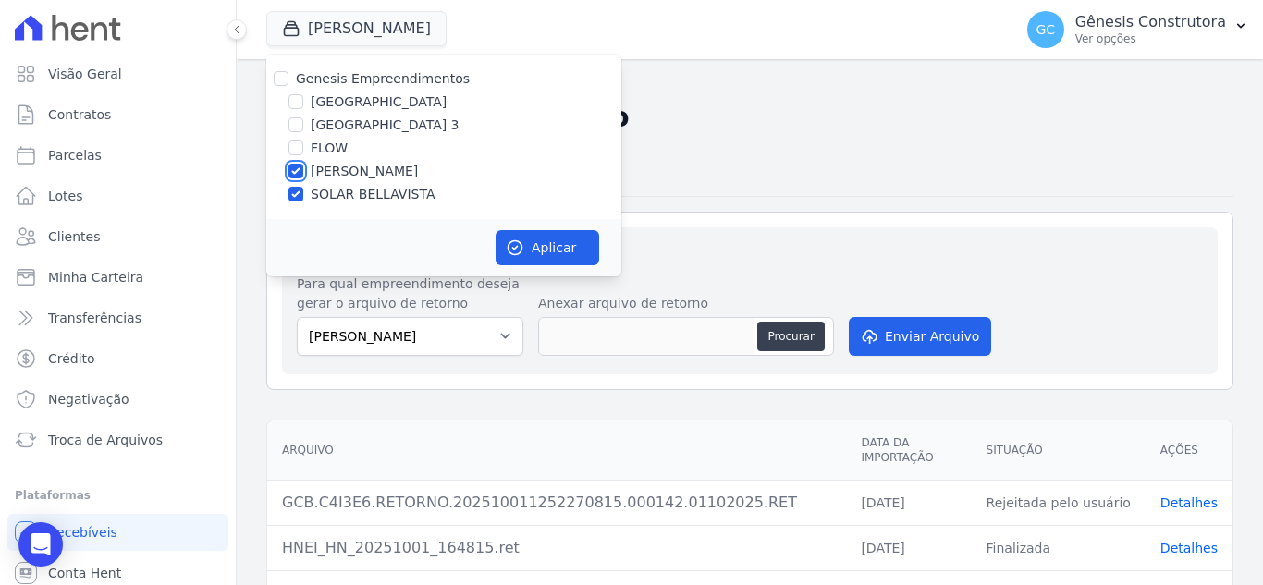
checkbox input "false"
click at [533, 243] on button "Aplicar" at bounding box center [548, 247] width 104 height 35
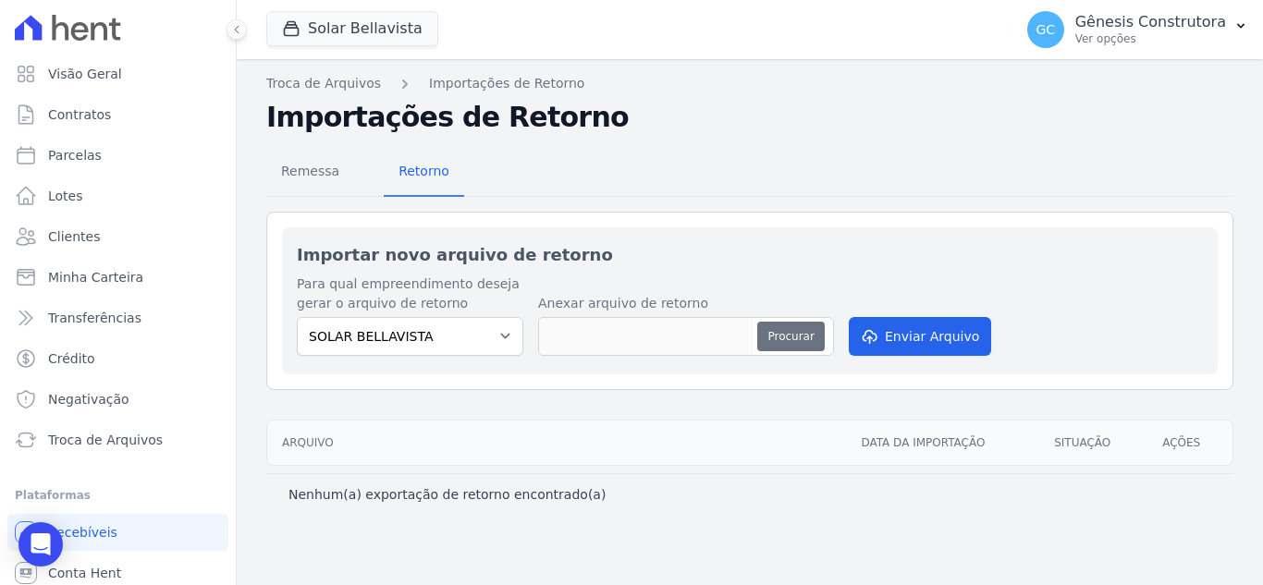
click at [795, 336] on button "Procurar" at bounding box center [790, 337] width 67 height 30
type input "GCB.C4L1Z6.RETORNO.202510011031170827.000202.01102025.RET"
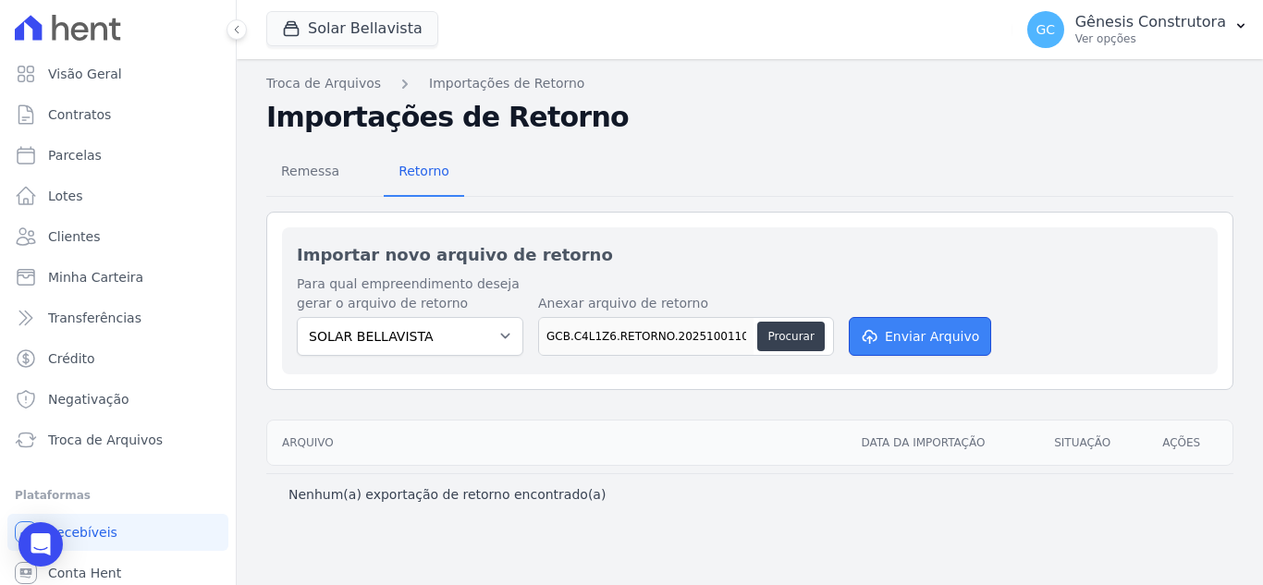
click at [895, 344] on button "Enviar Arquivo" at bounding box center [920, 336] width 142 height 39
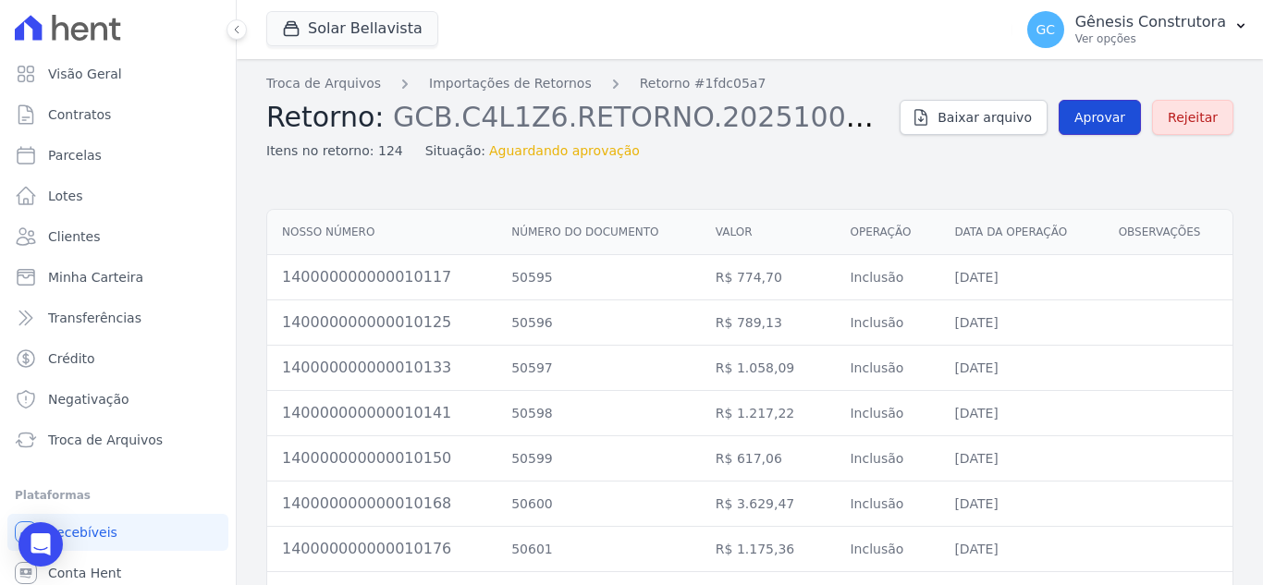
click at [1086, 117] on span "Aprovar" at bounding box center [1099, 117] width 51 height 18
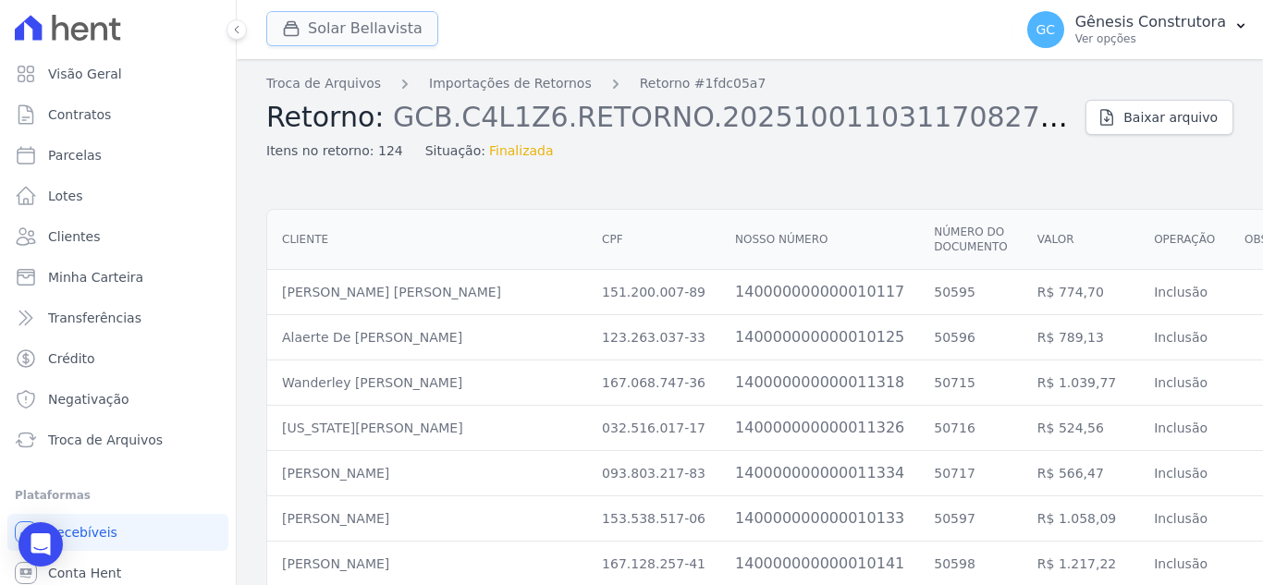
click at [341, 33] on button "Solar Bellavista" at bounding box center [352, 28] width 172 height 35
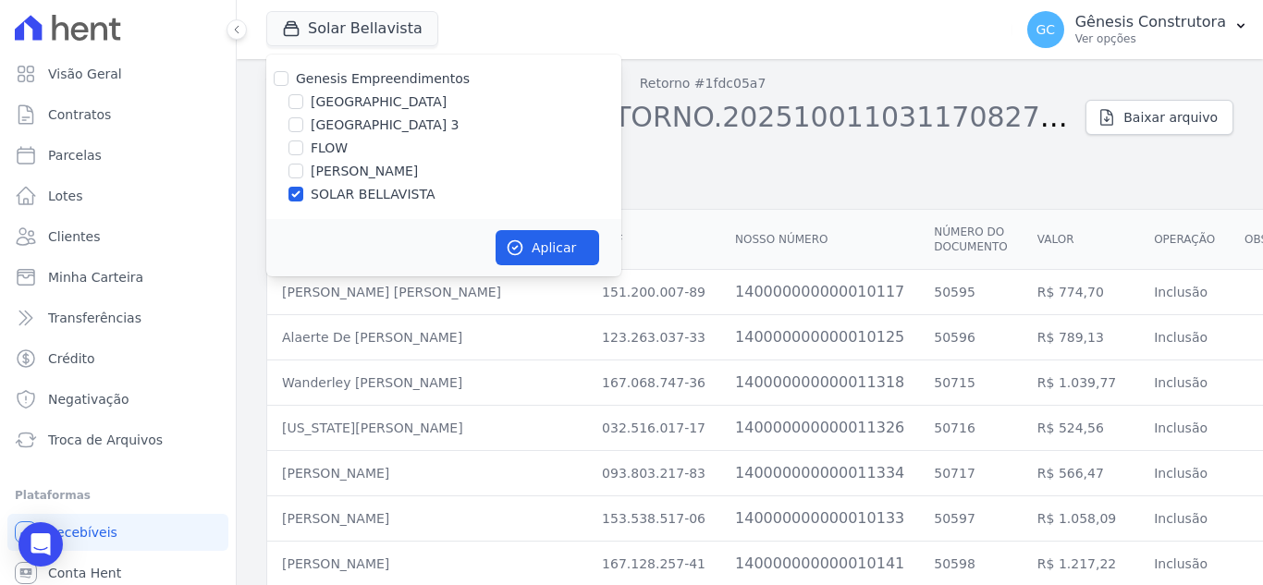
click at [332, 172] on label "[PERSON_NAME]" at bounding box center [364, 171] width 107 height 19
click at [303, 172] on input "[PERSON_NAME]" at bounding box center [295, 171] width 15 height 15
checkbox input "true"
drag, startPoint x: 351, startPoint y: 191, endPoint x: 351, endPoint y: 209, distance: 17.6
click at [350, 192] on label "SOLAR BELLAVISTA" at bounding box center [373, 194] width 124 height 19
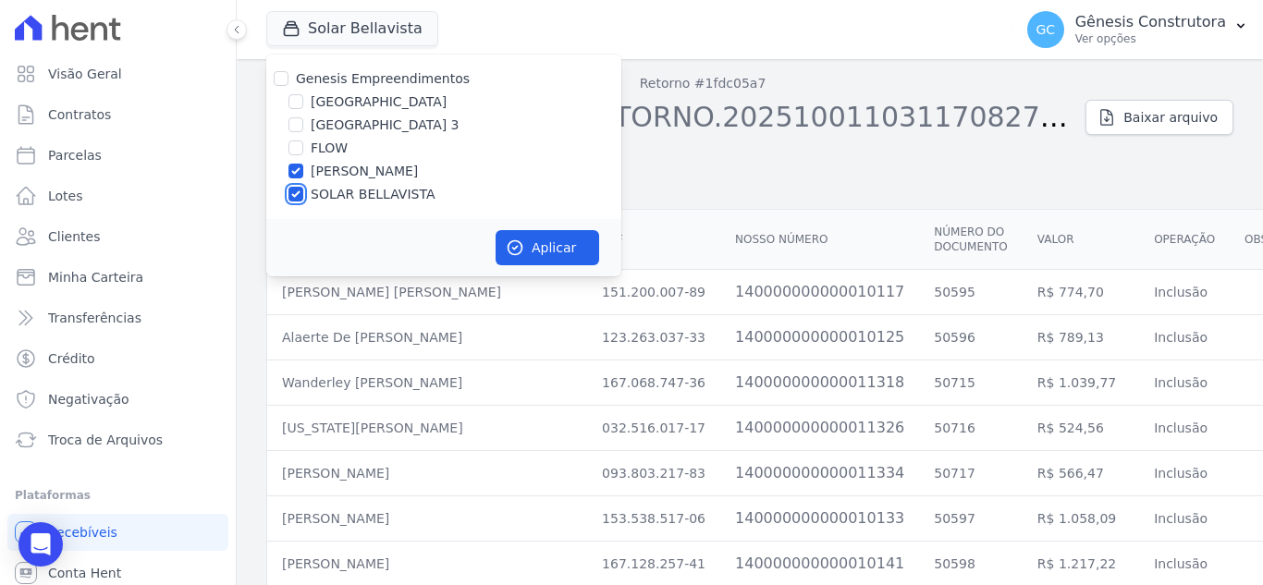
click at [303, 192] on input "SOLAR BELLAVISTA" at bounding box center [295, 194] width 15 height 15
checkbox input "false"
click at [520, 247] on icon "button" at bounding box center [515, 248] width 18 height 18
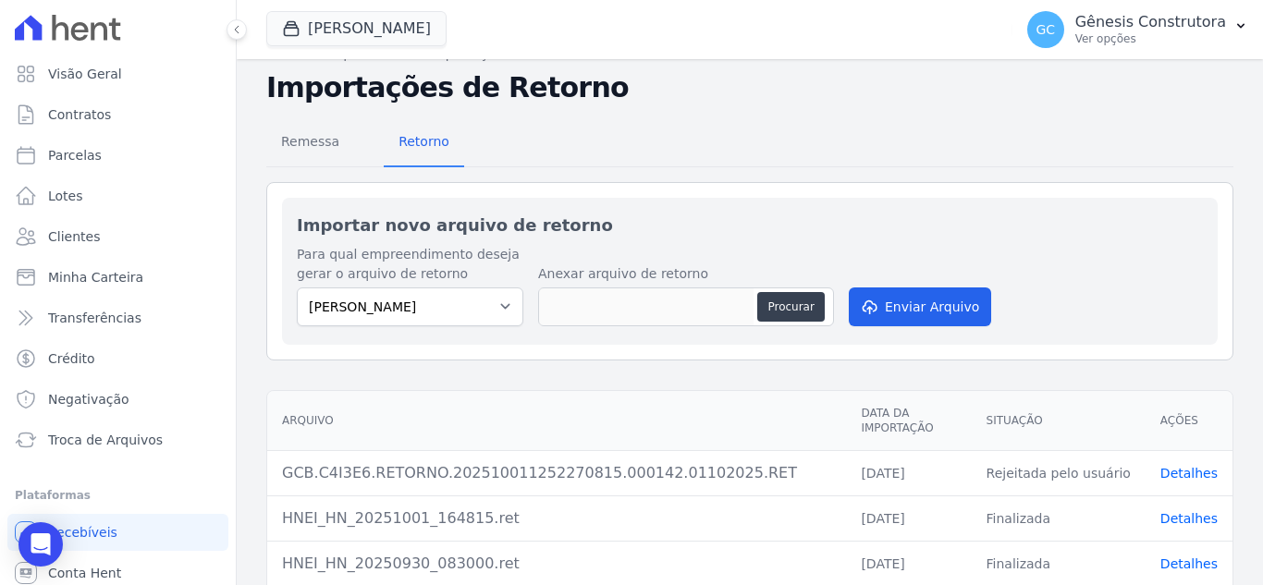
scroll to position [30, 0]
click at [809, 302] on button "Procurar" at bounding box center [790, 307] width 67 height 30
type input "GCB.C4I3E6.RETORNO.202510011252270815.000142.01102025 (2).RET"
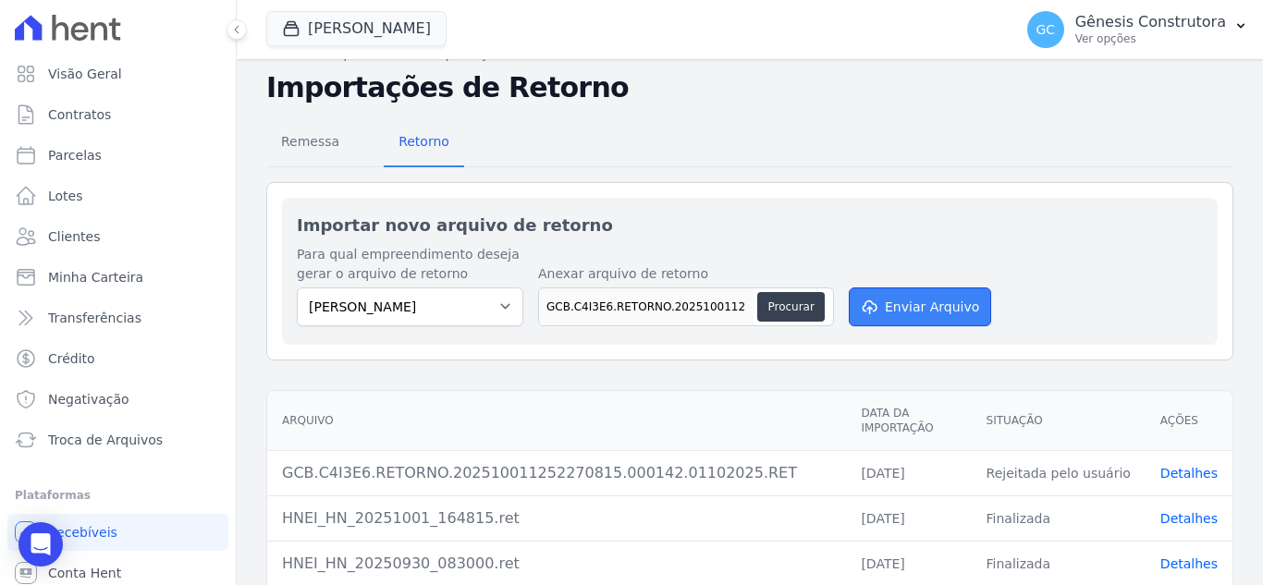
click at [859, 312] on icon "submit" at bounding box center [868, 307] width 18 height 15
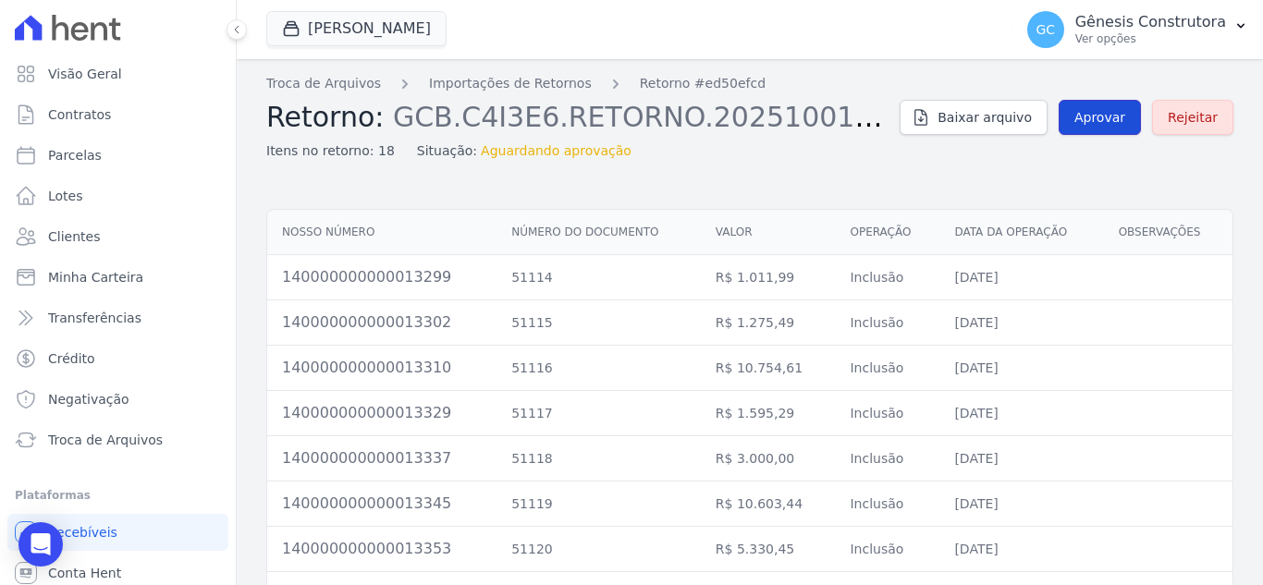
click at [1074, 115] on span "Aprovar" at bounding box center [1099, 117] width 51 height 18
